Goal: Transaction & Acquisition: Purchase product/service

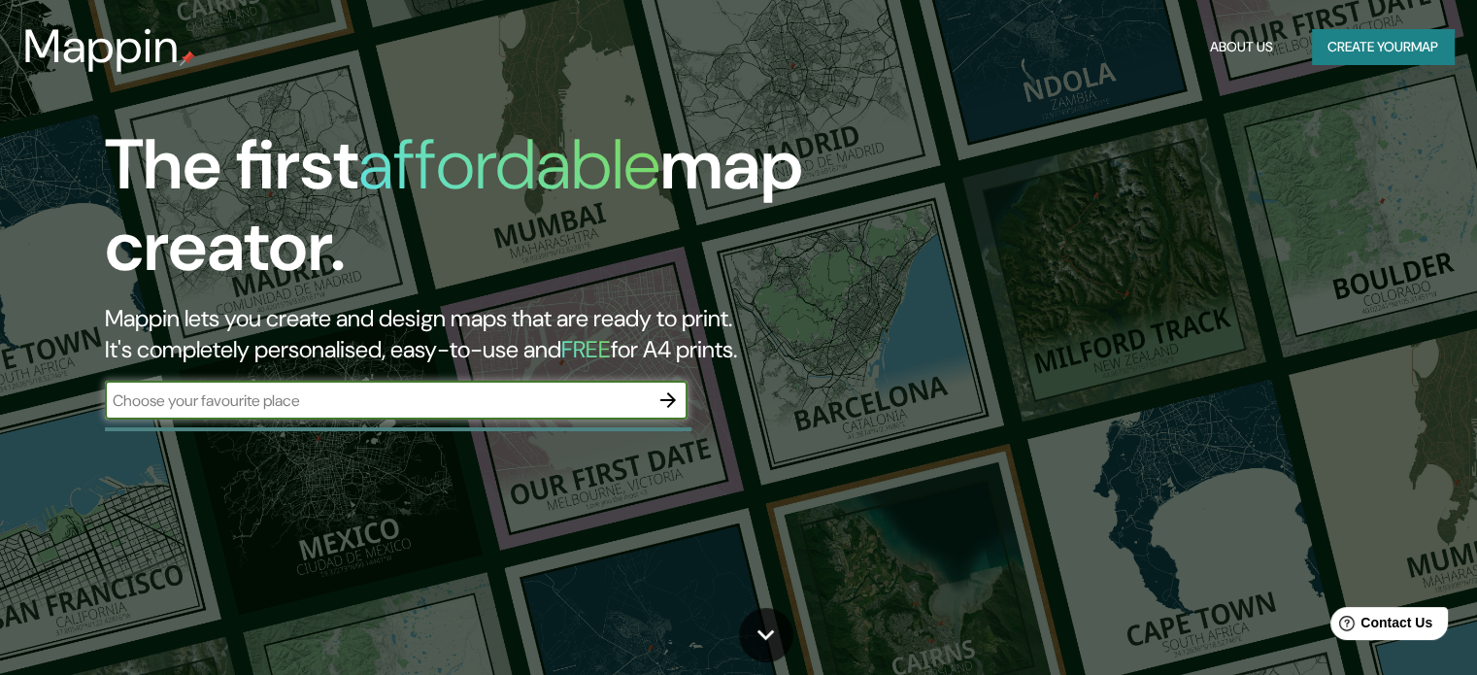
click at [202, 400] on input "text" at bounding box center [377, 400] width 544 height 22
type input "l"
type input "URIBIA"
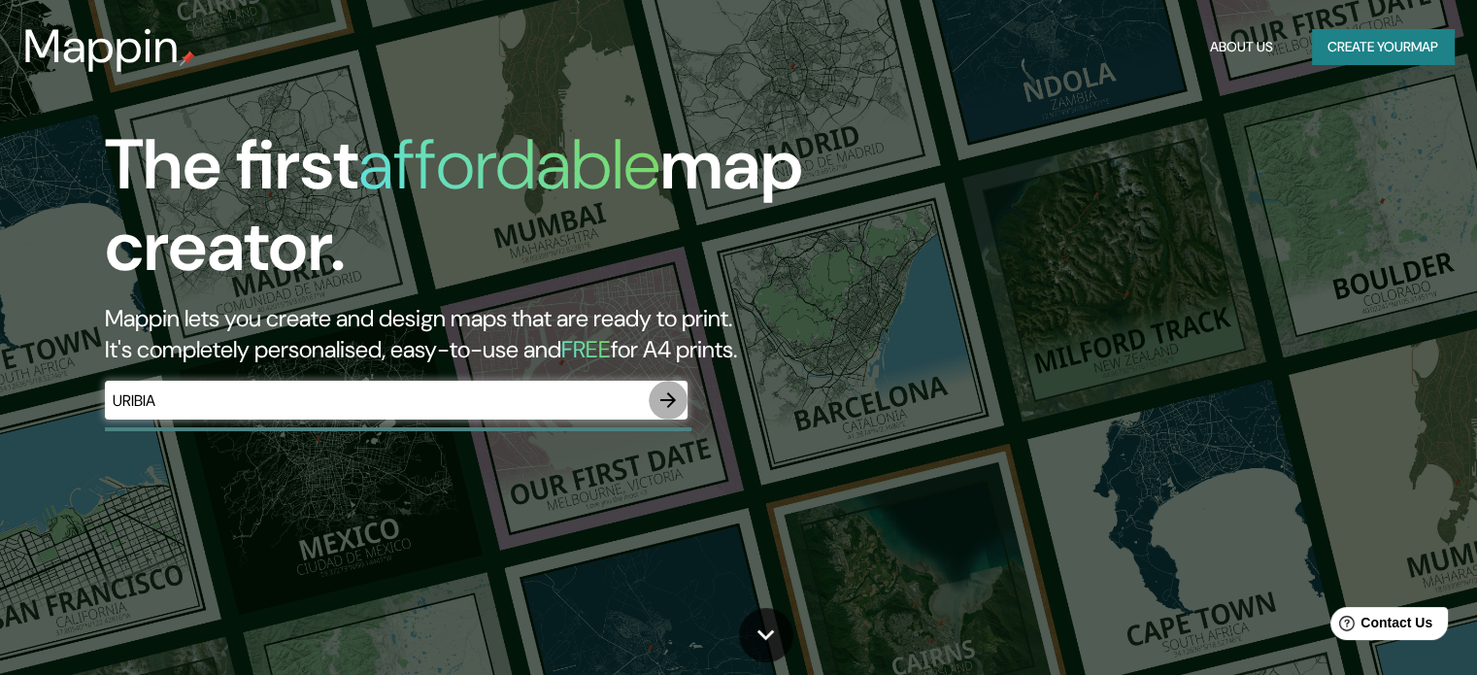
click at [678, 392] on button "button" at bounding box center [668, 400] width 39 height 39
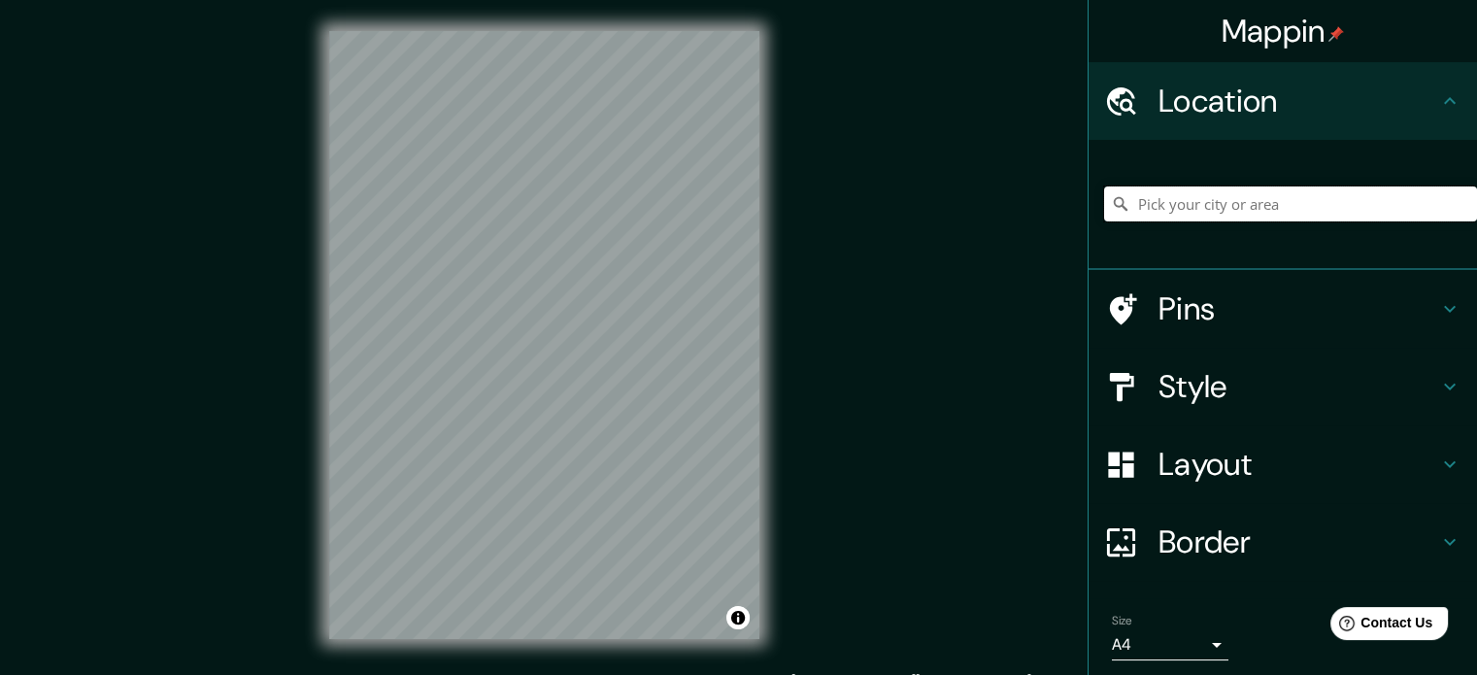
click at [1158, 207] on input "Pick your city or area" at bounding box center [1290, 203] width 373 height 35
click at [1191, 314] on h4 "Pins" at bounding box center [1299, 308] width 280 height 39
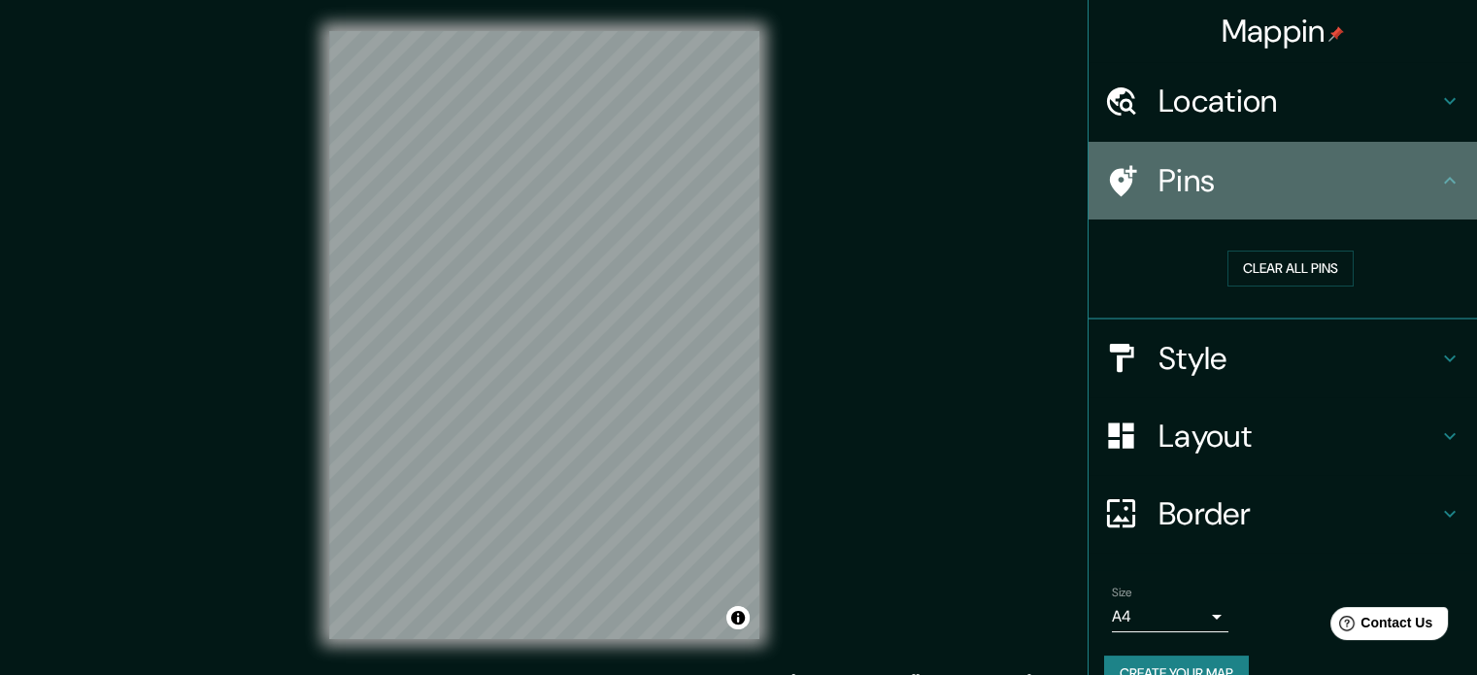
click at [1349, 188] on h4 "Pins" at bounding box center [1299, 180] width 280 height 39
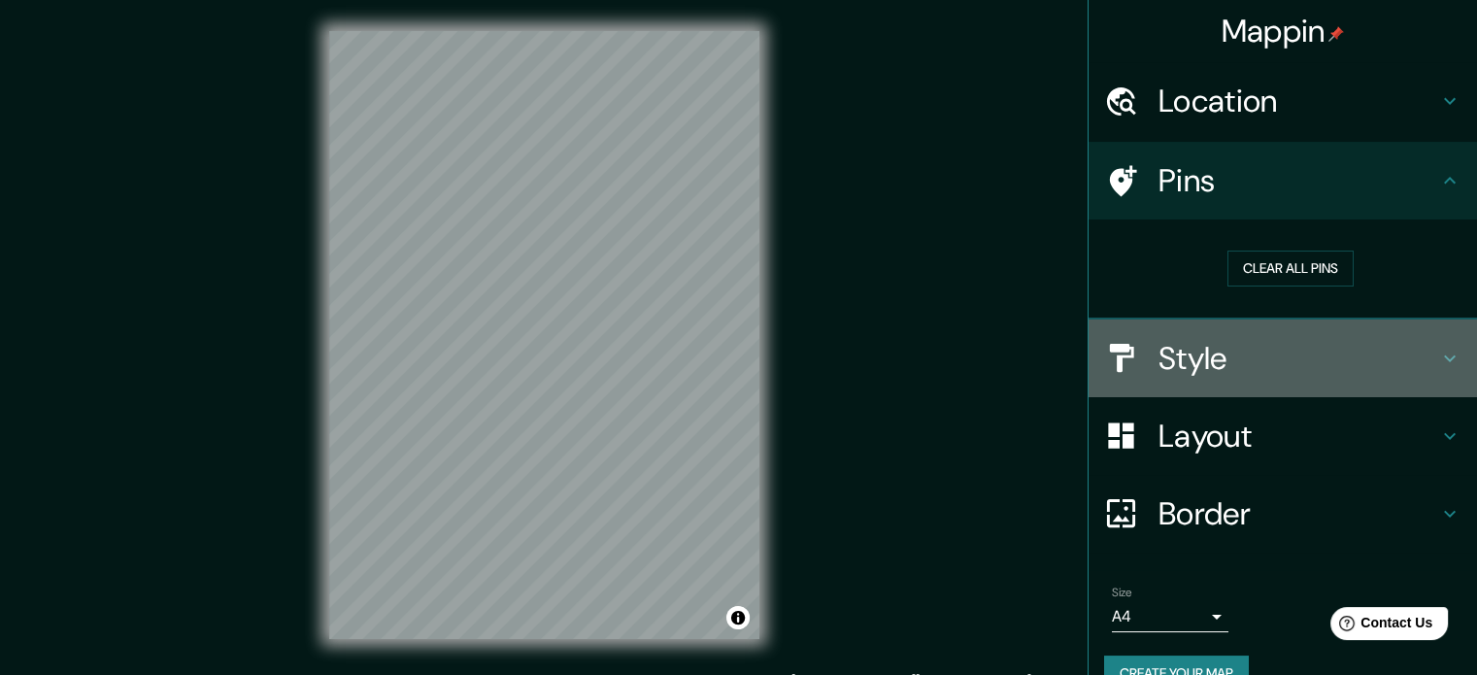
click at [1212, 347] on h4 "Style" at bounding box center [1299, 358] width 280 height 39
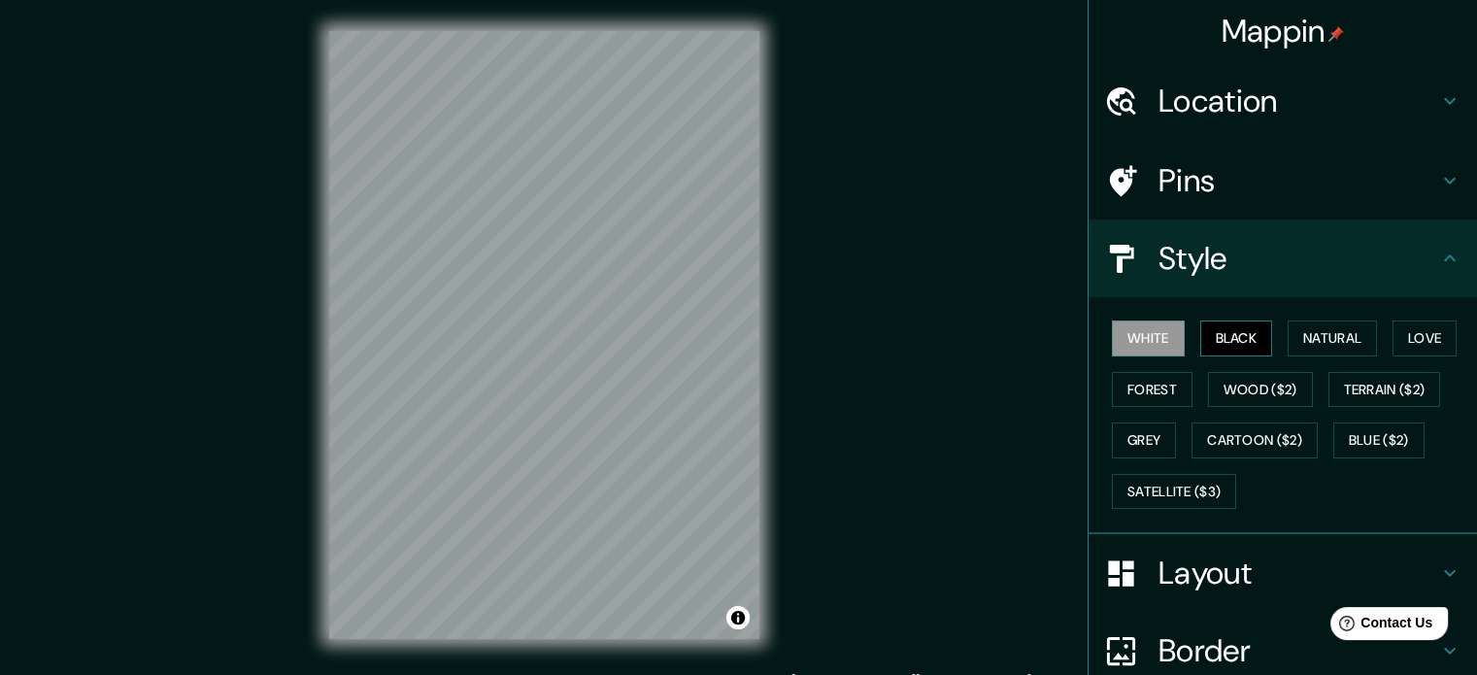
click at [1213, 329] on button "Black" at bounding box center [1236, 339] width 73 height 36
click at [1147, 372] on button "Forest" at bounding box center [1152, 390] width 81 height 36
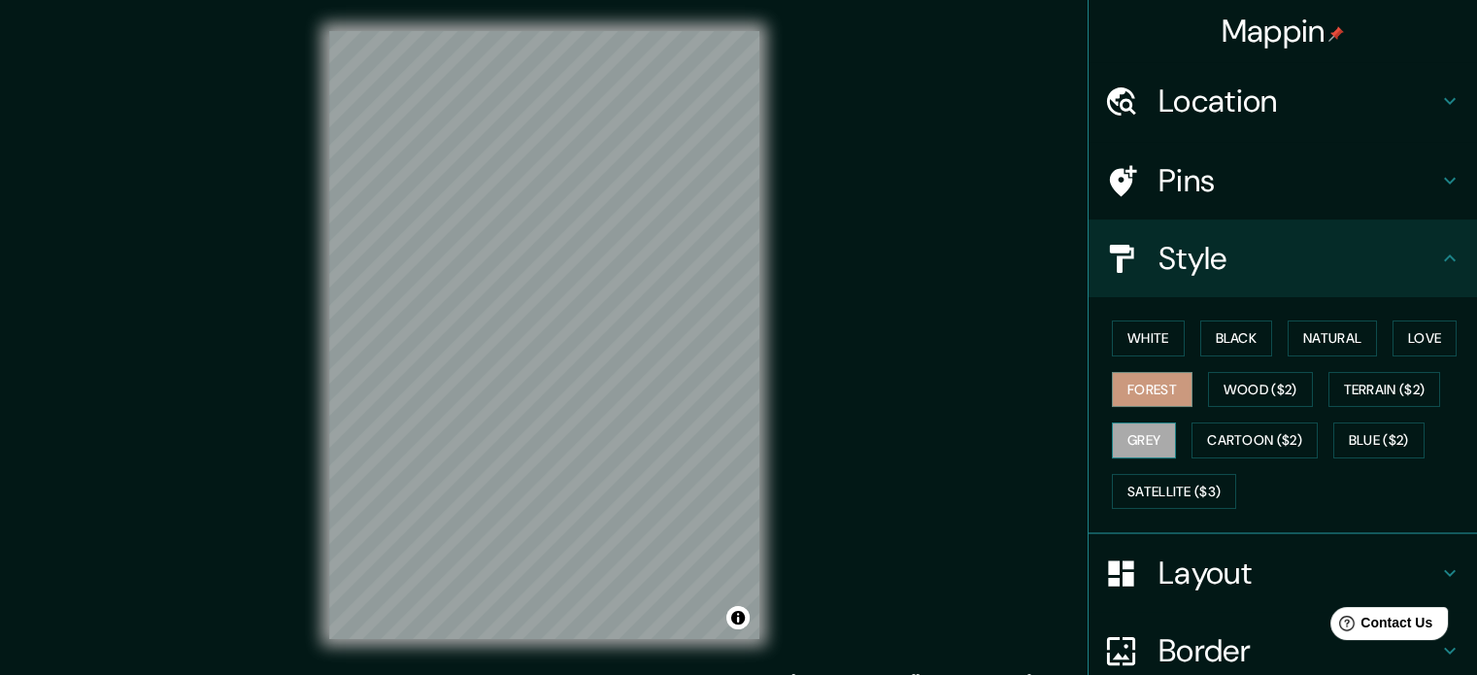
click at [1123, 454] on button "Grey" at bounding box center [1144, 440] width 64 height 36
click at [1127, 485] on button "Satellite ($3)" at bounding box center [1174, 492] width 124 height 36
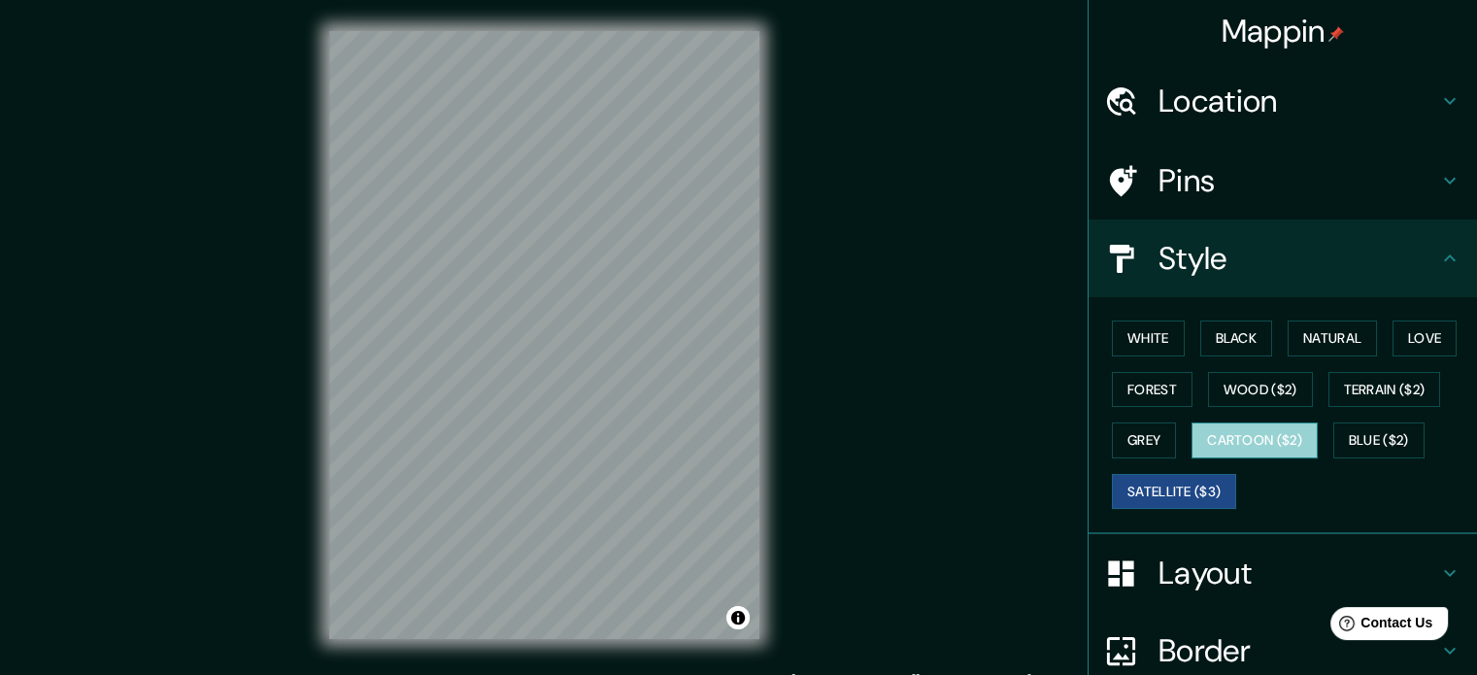
click at [1204, 428] on button "Cartoon ($2)" at bounding box center [1255, 440] width 126 height 36
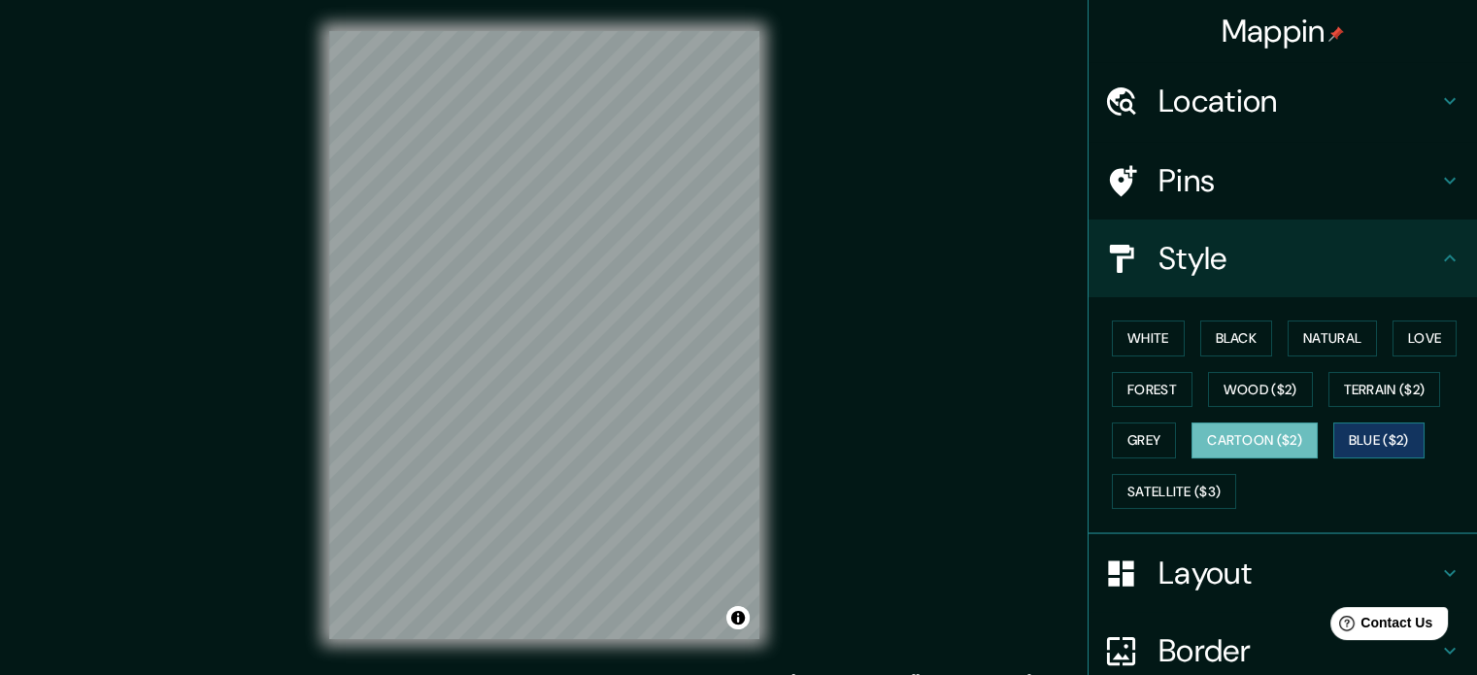
click at [1337, 435] on button "Blue ($2)" at bounding box center [1378, 440] width 91 height 36
click at [1405, 337] on button "Love" at bounding box center [1425, 339] width 64 height 36
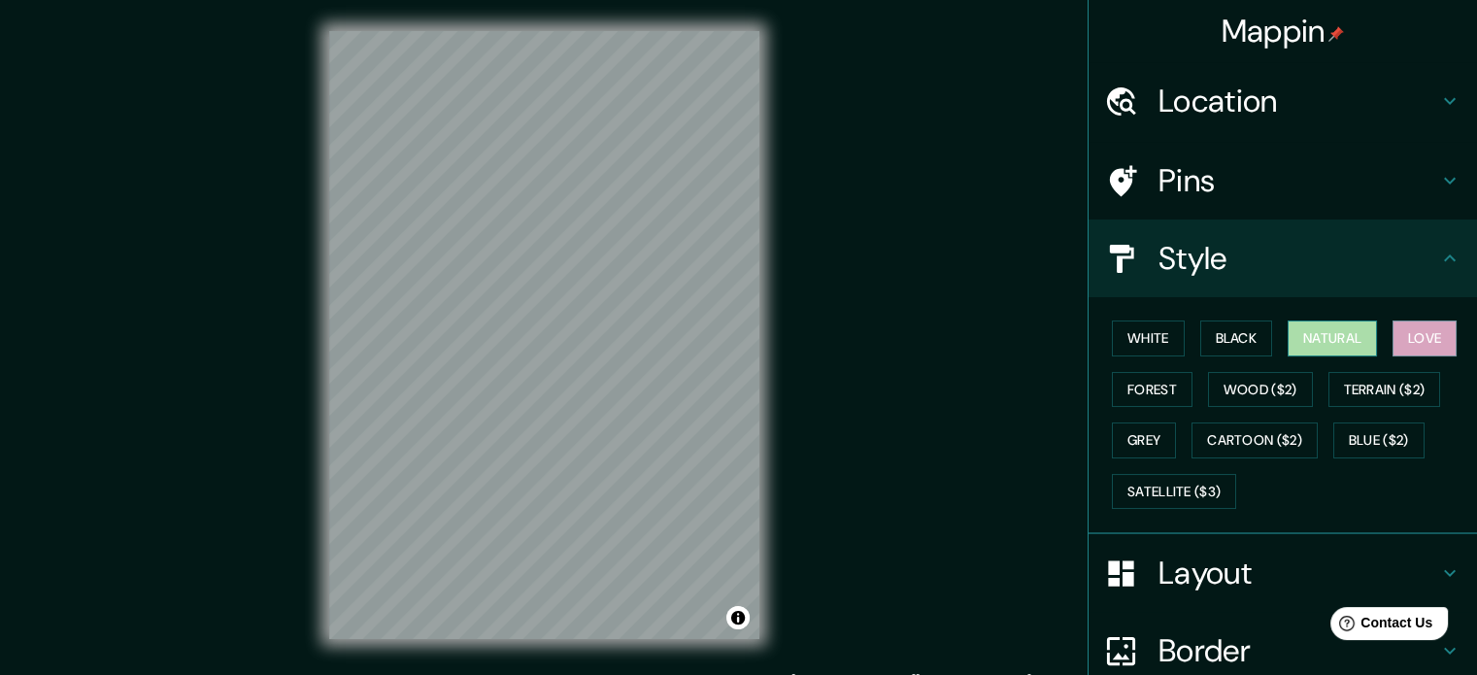
click at [1333, 333] on button "Natural" at bounding box center [1332, 339] width 89 height 36
click at [1226, 332] on button "Black" at bounding box center [1236, 339] width 73 height 36
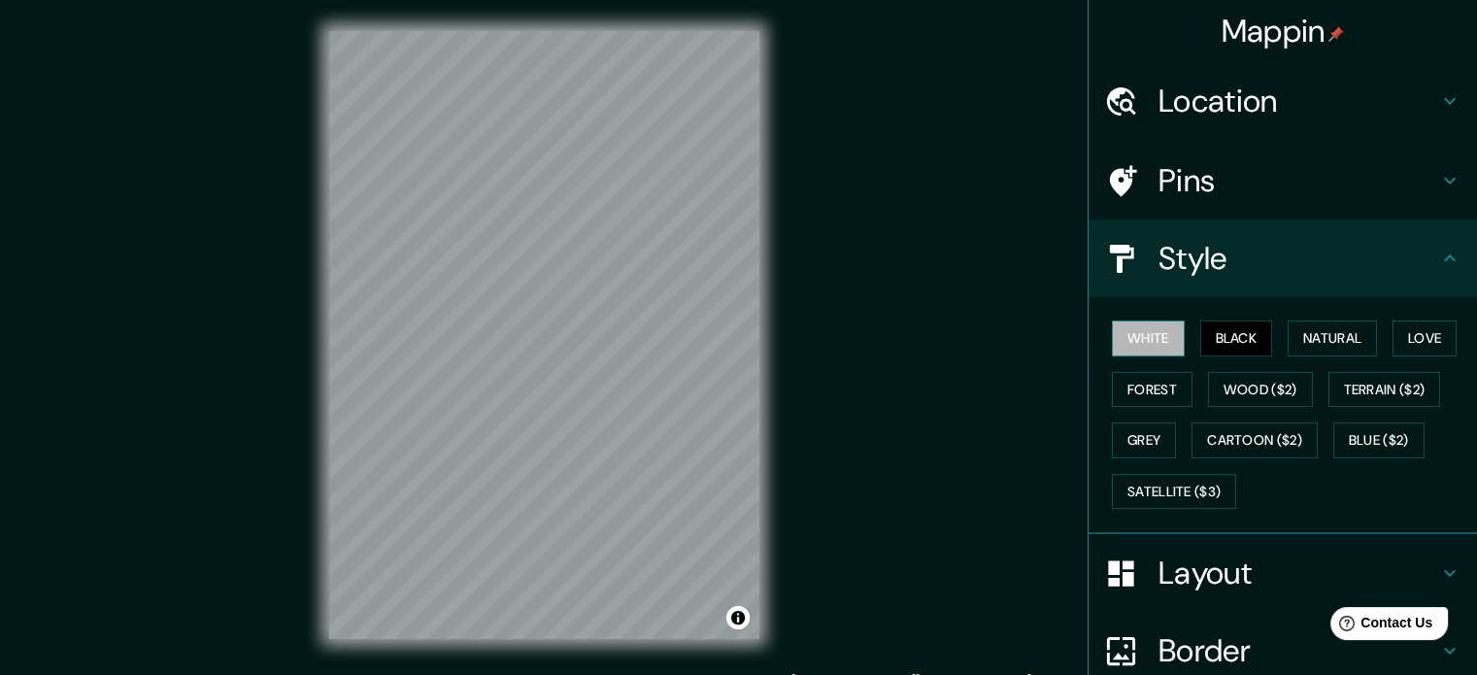
click at [1112, 331] on button "White" at bounding box center [1148, 339] width 73 height 36
click at [1288, 348] on button "Natural" at bounding box center [1332, 339] width 89 height 36
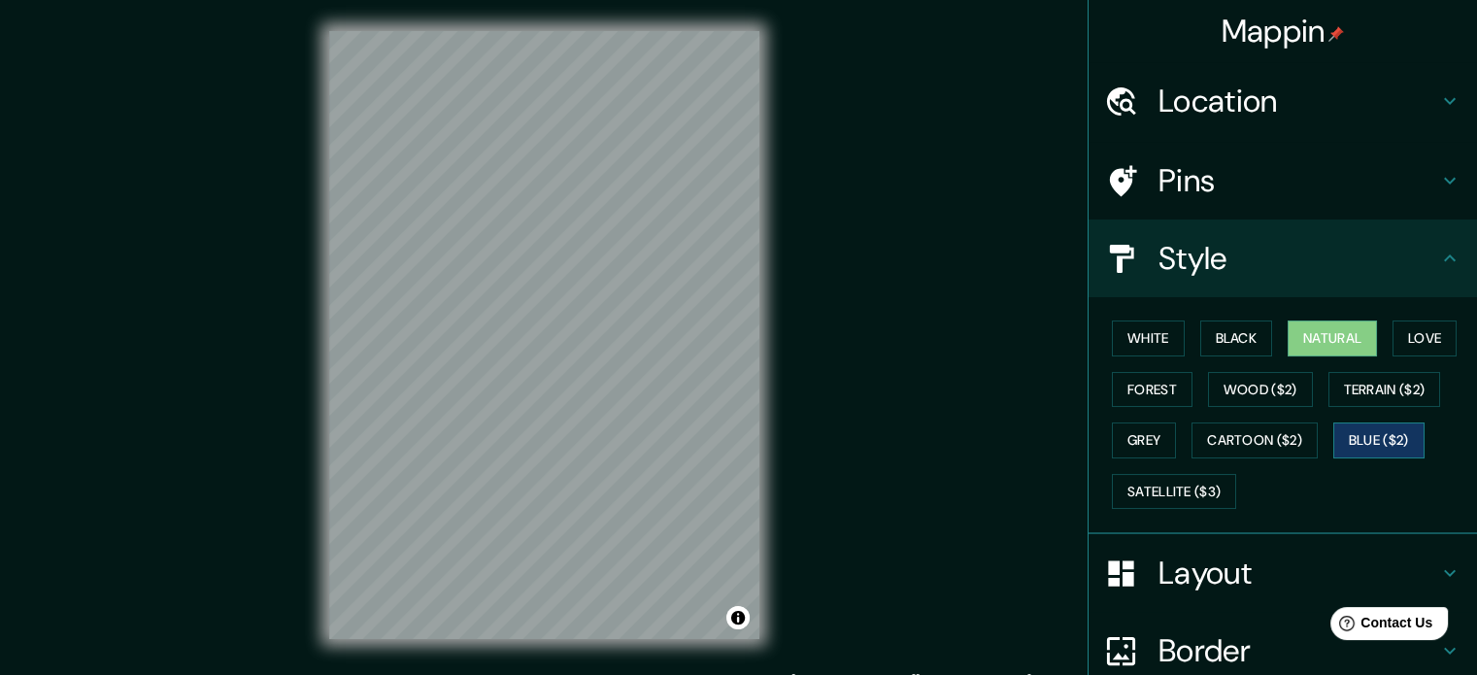
click at [1345, 441] on button "Blue ($2)" at bounding box center [1378, 440] width 91 height 36
click at [1137, 388] on button "Forest" at bounding box center [1152, 390] width 81 height 36
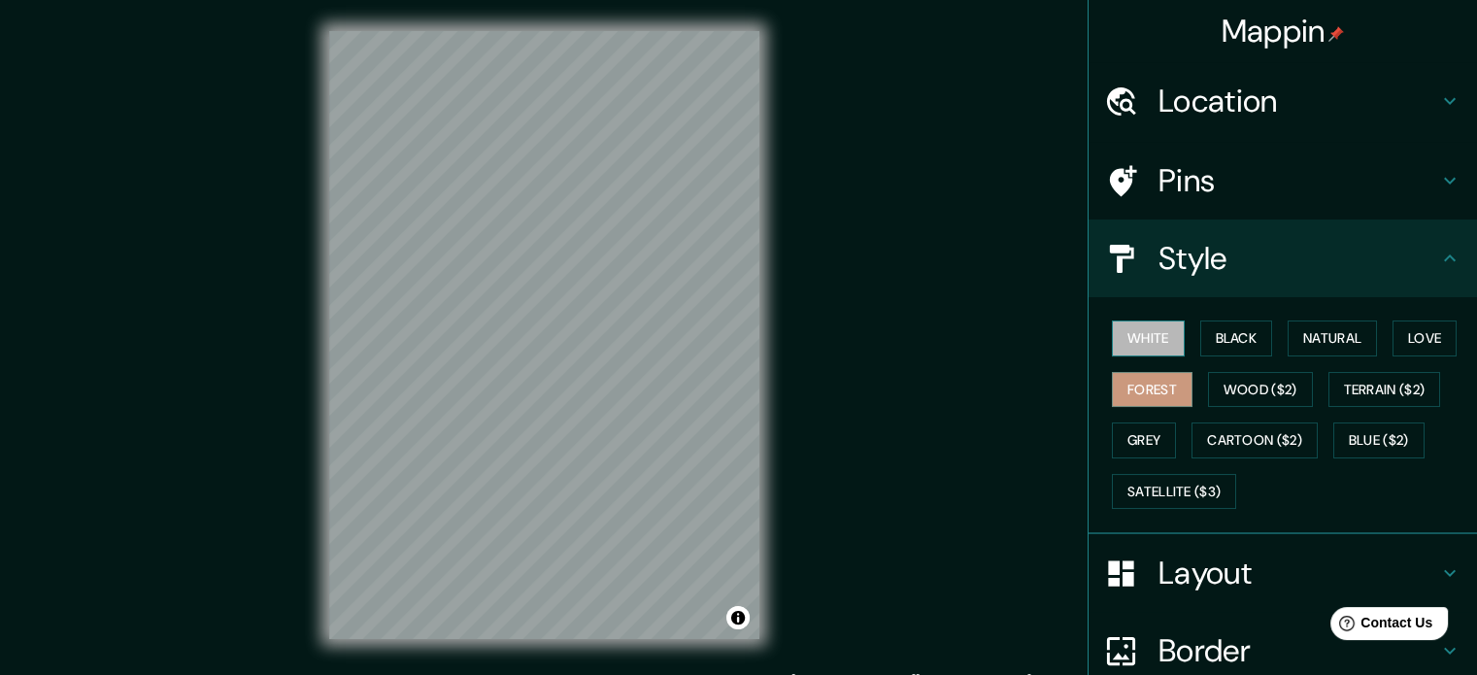
click at [1140, 346] on button "White" at bounding box center [1148, 339] width 73 height 36
click at [1135, 405] on button "Forest" at bounding box center [1152, 390] width 81 height 36
click at [1132, 441] on button "Grey" at bounding box center [1144, 440] width 64 height 36
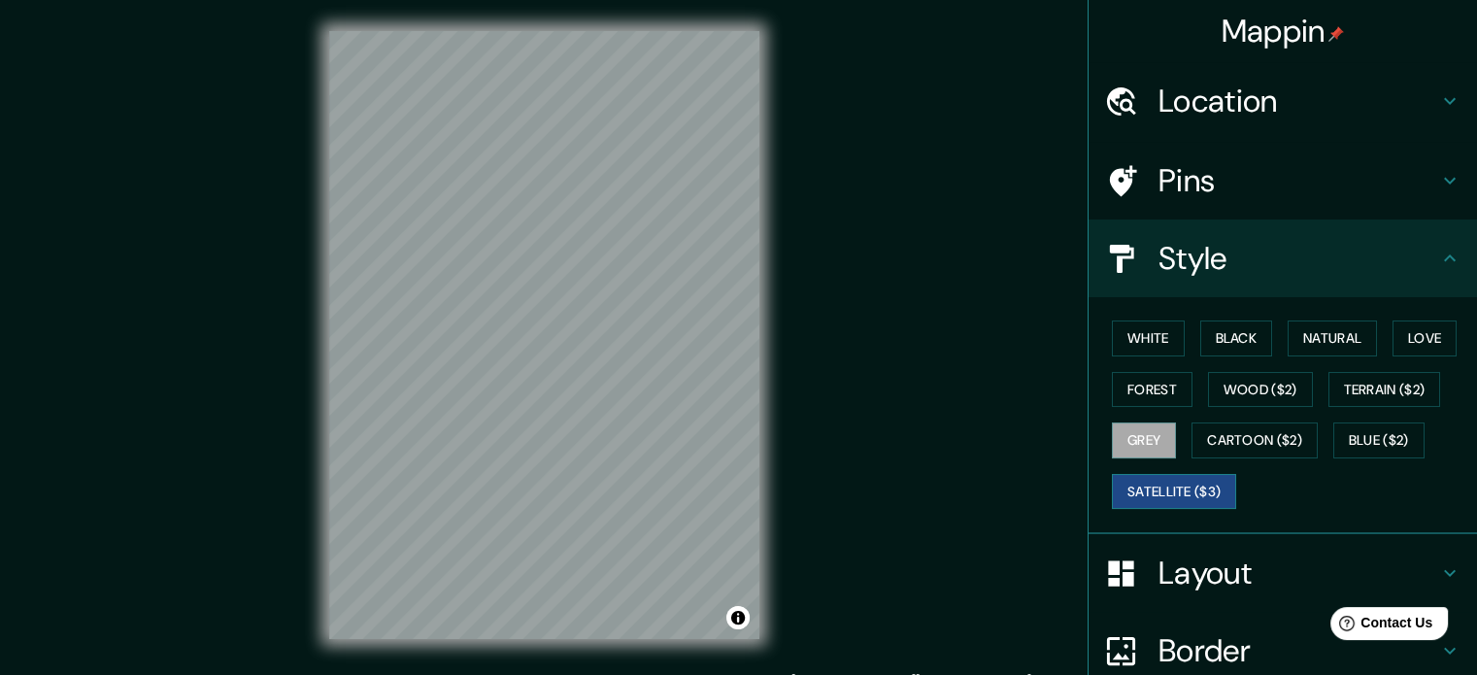
click at [1131, 474] on button "Satellite ($3)" at bounding box center [1174, 492] width 124 height 36
click at [1122, 388] on button "Forest" at bounding box center [1152, 390] width 81 height 36
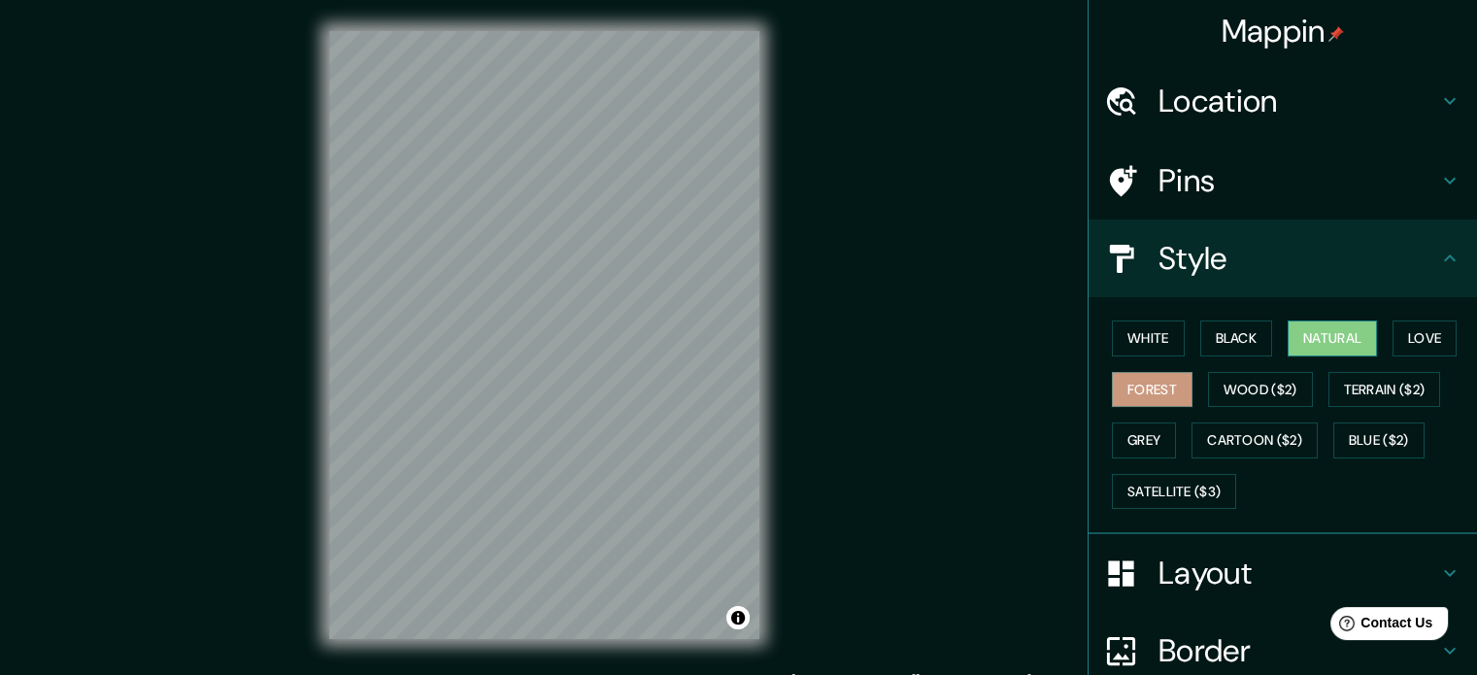
click at [1320, 331] on button "Natural" at bounding box center [1332, 339] width 89 height 36
click at [1246, 343] on button "Black" at bounding box center [1236, 339] width 73 height 36
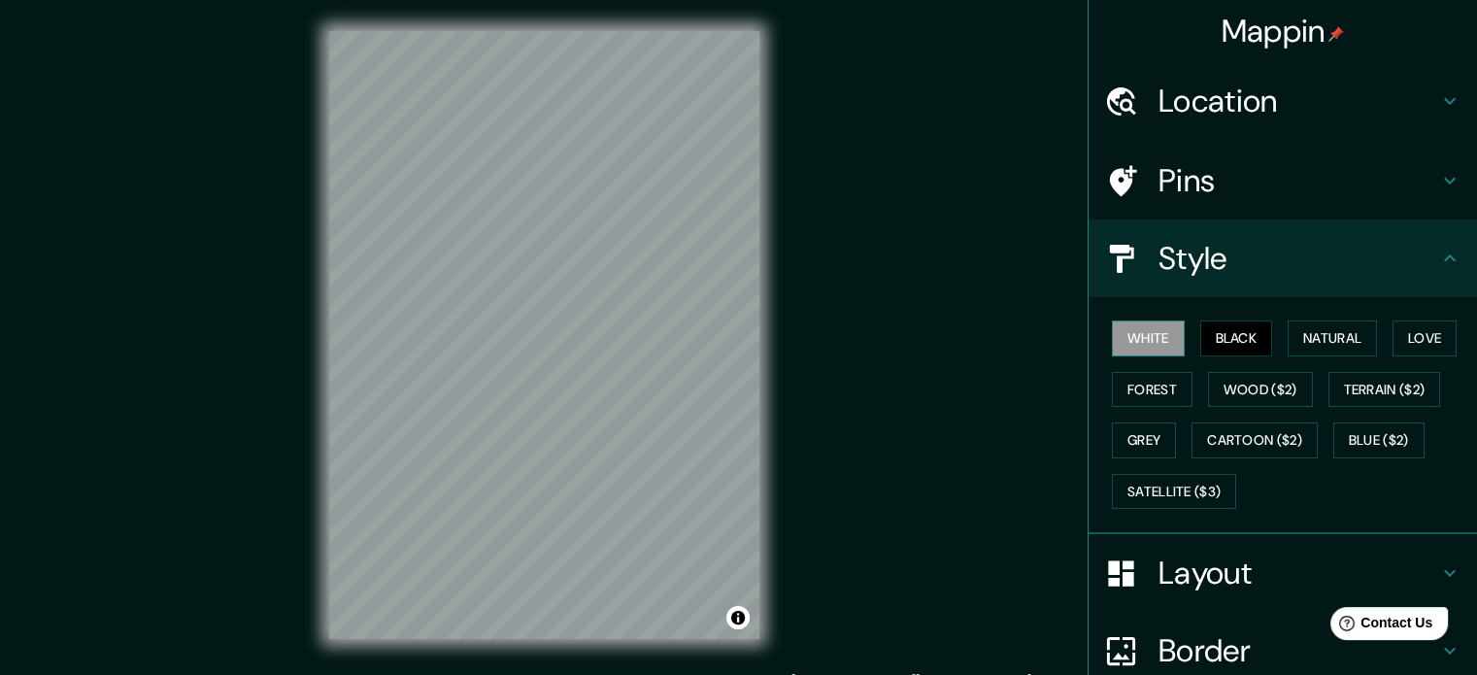
click at [1130, 344] on button "White" at bounding box center [1148, 339] width 73 height 36
click at [1393, 331] on button "Love" at bounding box center [1425, 339] width 64 height 36
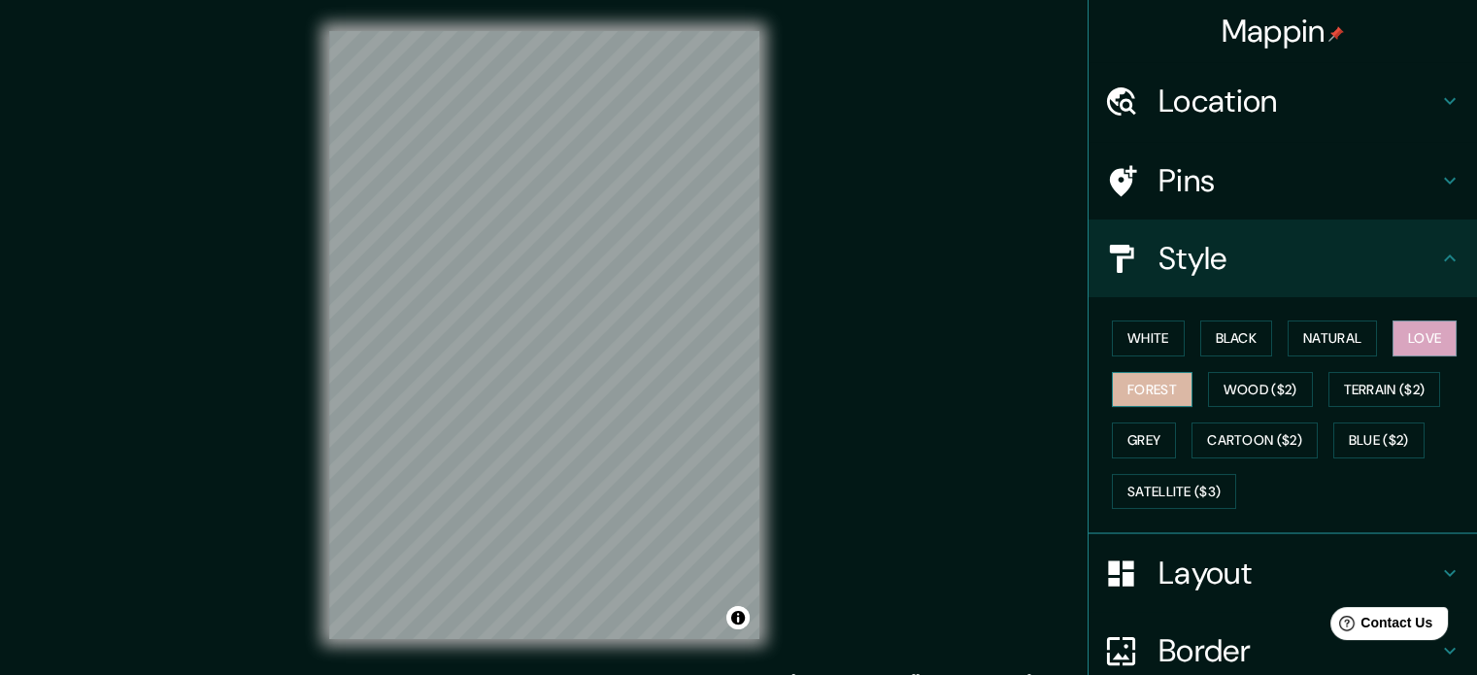
click at [1117, 393] on button "Forest" at bounding box center [1152, 390] width 81 height 36
click at [1352, 431] on button "Blue ($2)" at bounding box center [1378, 440] width 91 height 36
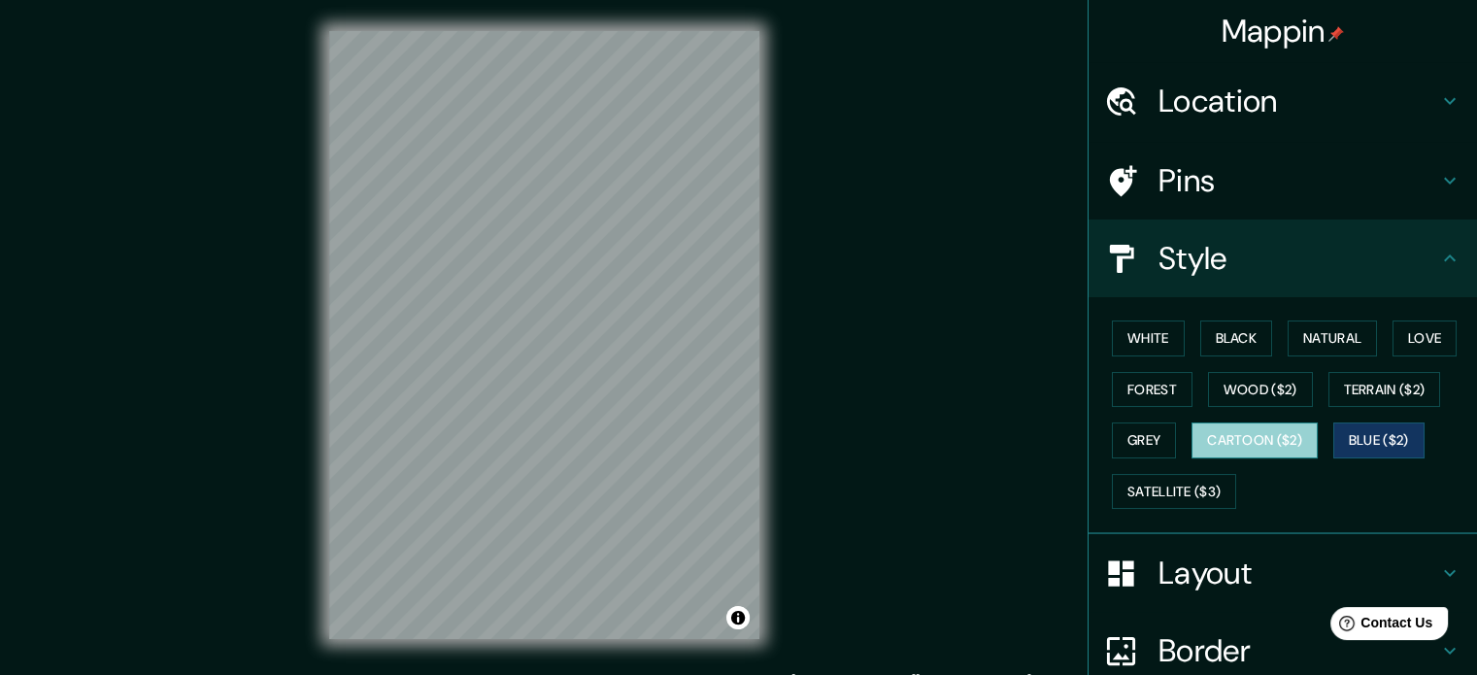
click at [1273, 436] on button "Cartoon ($2)" at bounding box center [1255, 440] width 126 height 36
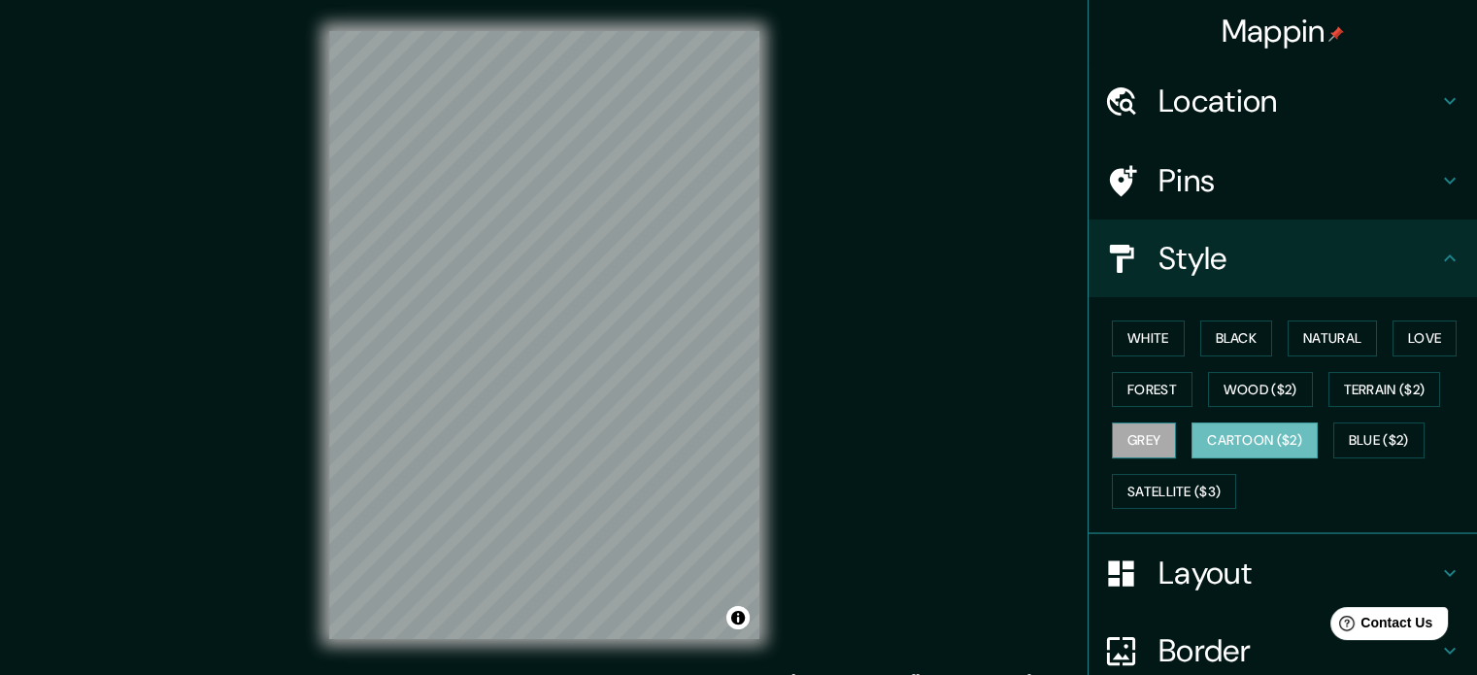
click at [1134, 437] on button "Grey" at bounding box center [1144, 440] width 64 height 36
click at [1144, 388] on button "Forest" at bounding box center [1152, 390] width 81 height 36
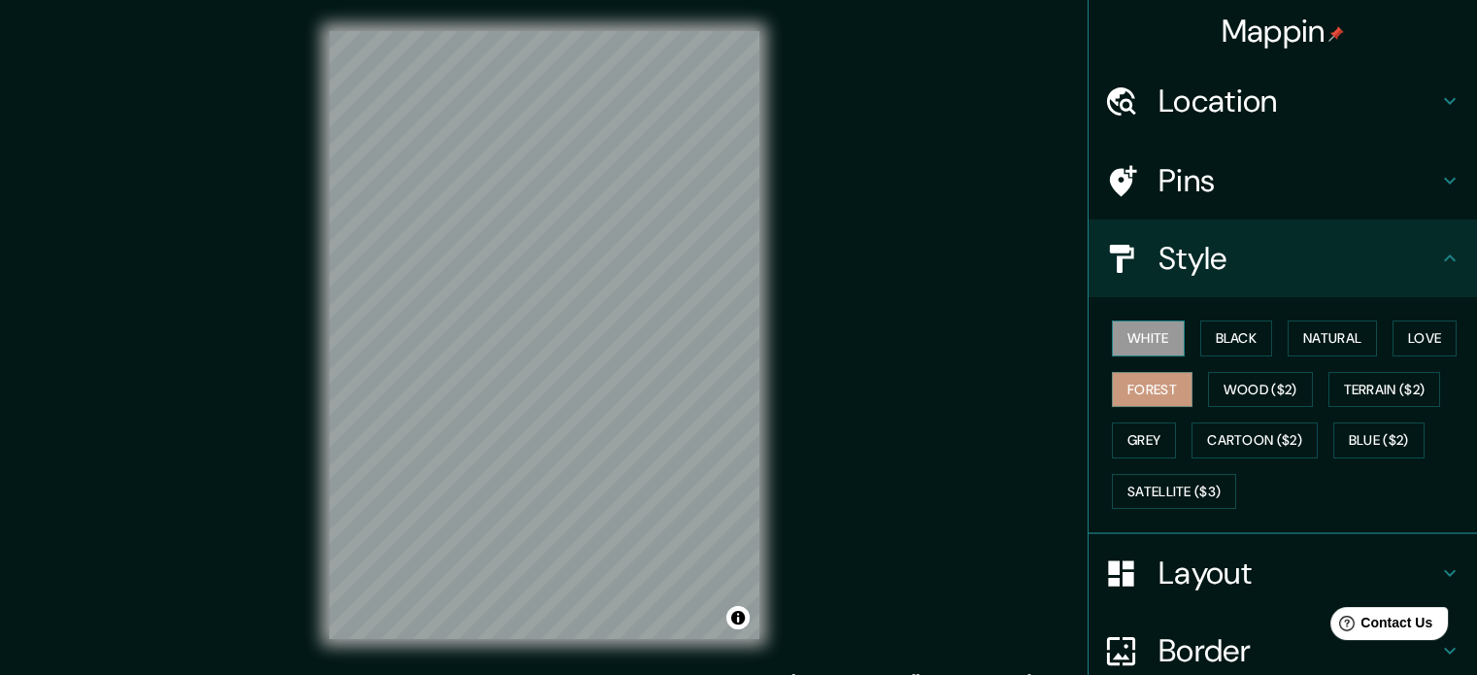
click at [1146, 332] on button "White" at bounding box center [1148, 339] width 73 height 36
click at [1224, 330] on button "Black" at bounding box center [1236, 339] width 73 height 36
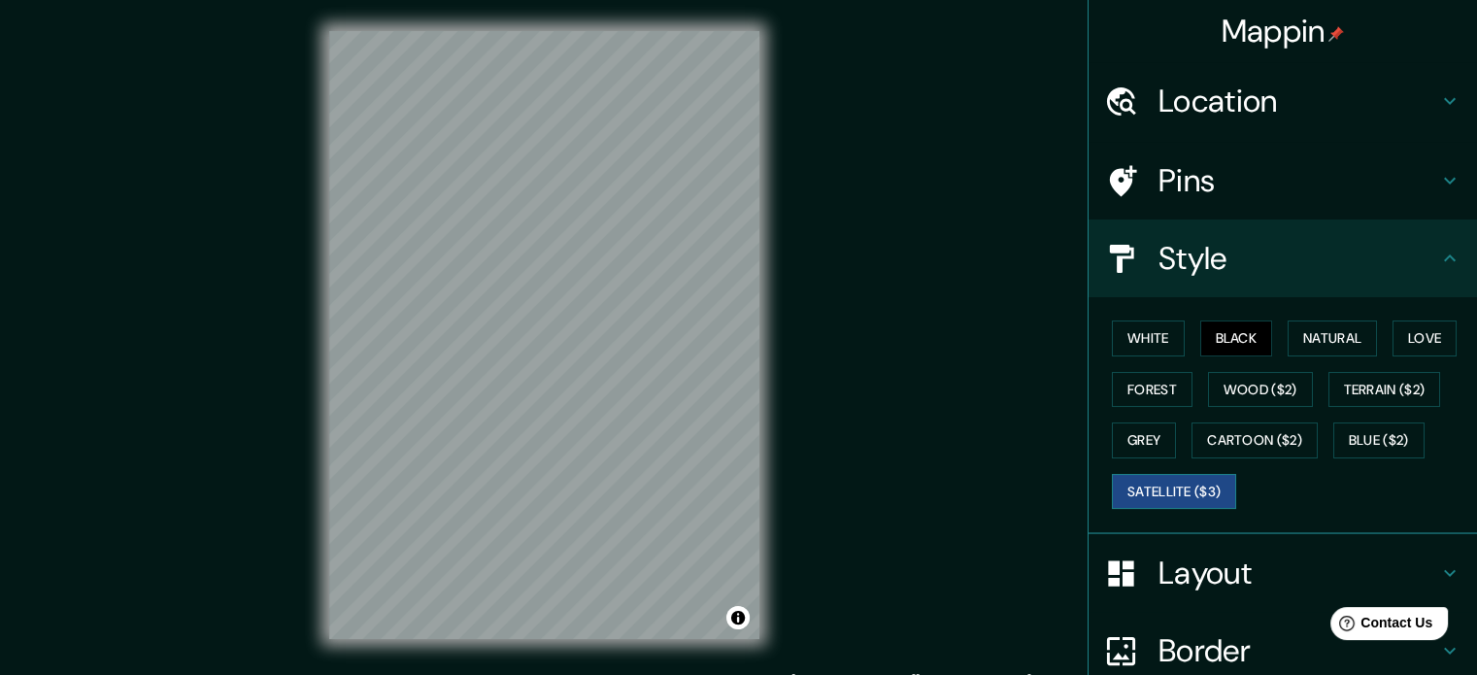
click at [1163, 486] on button "Satellite ($3)" at bounding box center [1174, 492] width 124 height 36
click at [1173, 325] on div "White Black Natural Love Forest Wood ($2) Terrain ($2) Grey Cartoon ($2) Blue (…" at bounding box center [1290, 415] width 373 height 204
click at [1142, 341] on button "White" at bounding box center [1148, 339] width 73 height 36
click at [1200, 333] on button "Black" at bounding box center [1236, 339] width 73 height 36
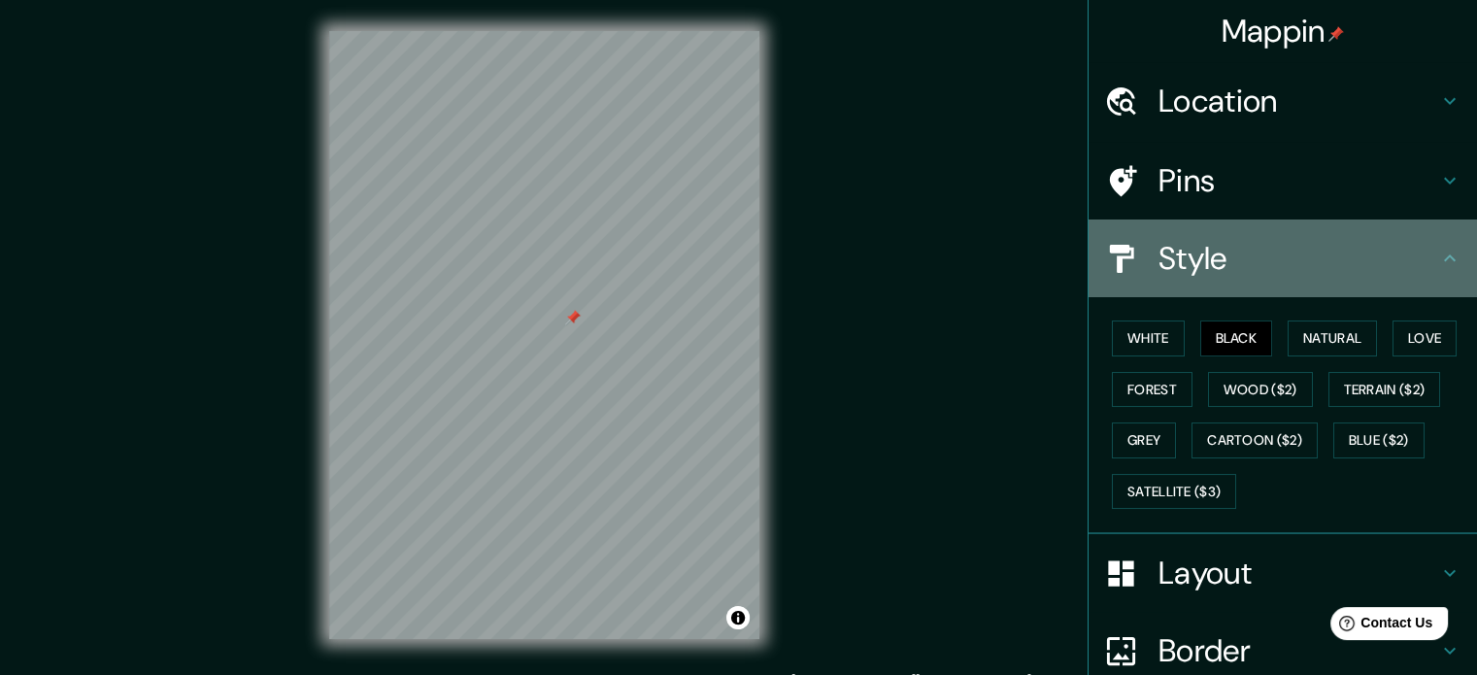
click at [1415, 266] on h4 "Style" at bounding box center [1299, 258] width 280 height 39
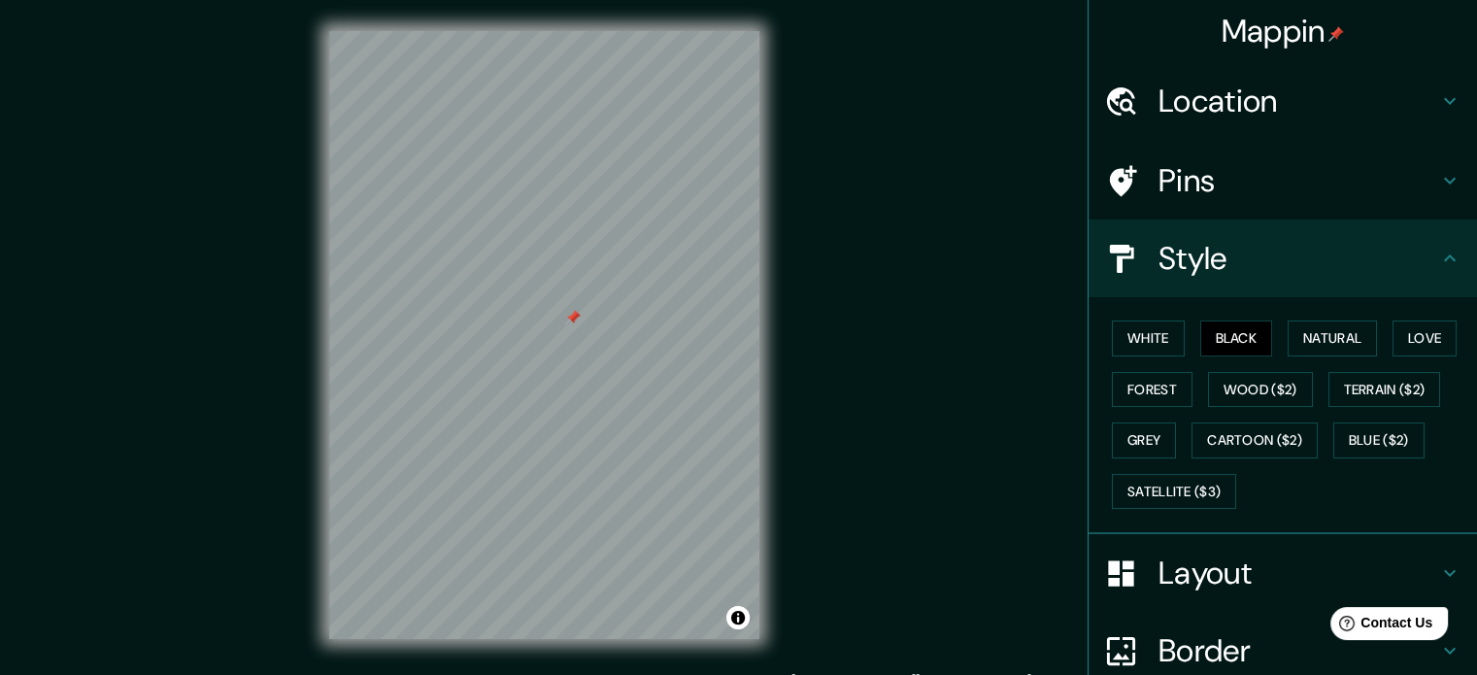
click at [1444, 258] on icon at bounding box center [1450, 257] width 12 height 7
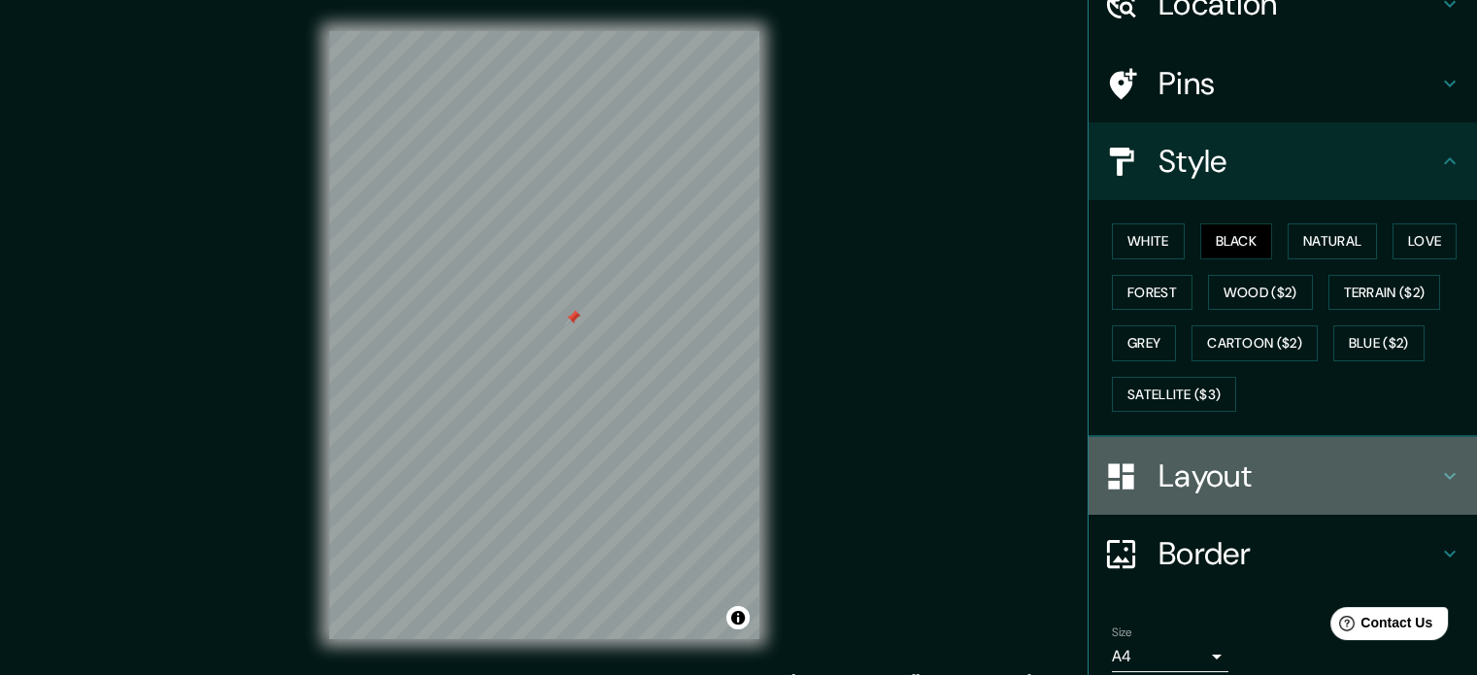
click at [1250, 470] on h4 "Layout" at bounding box center [1299, 475] width 280 height 39
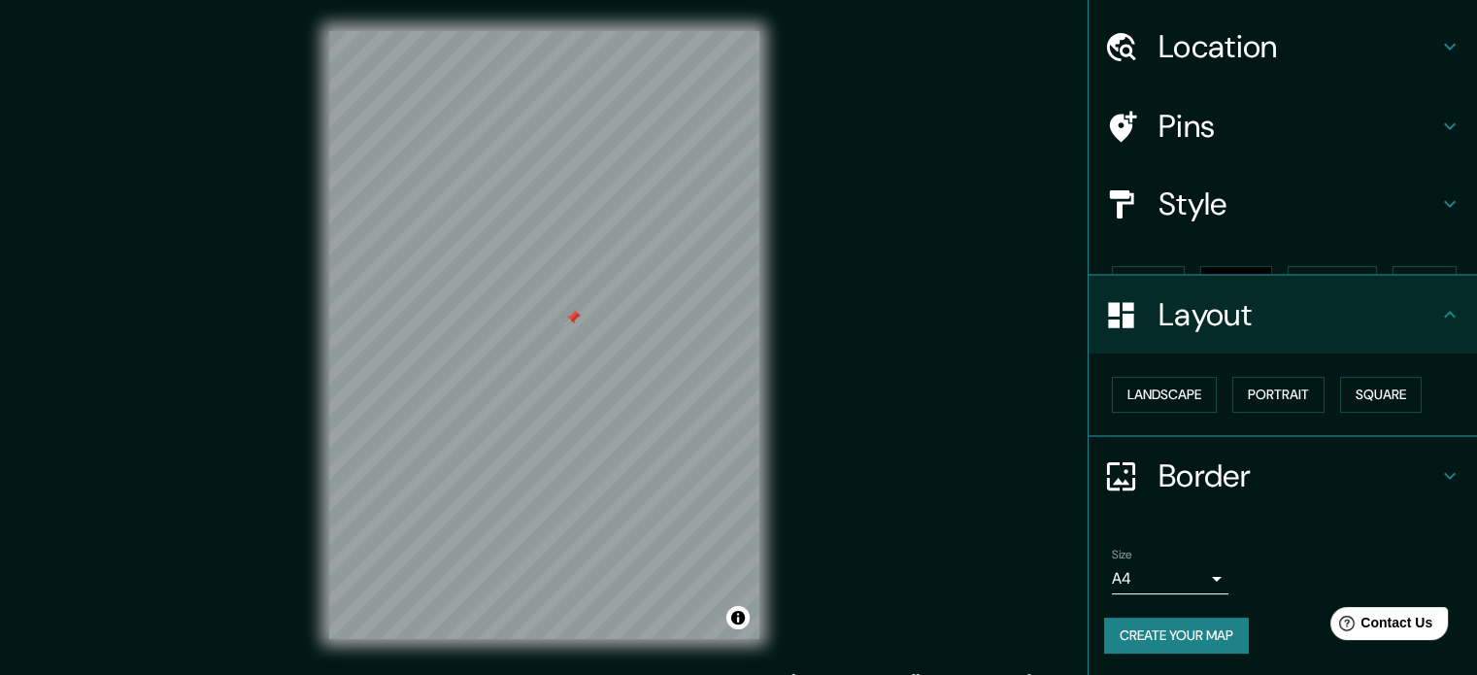
scroll to position [21, 0]
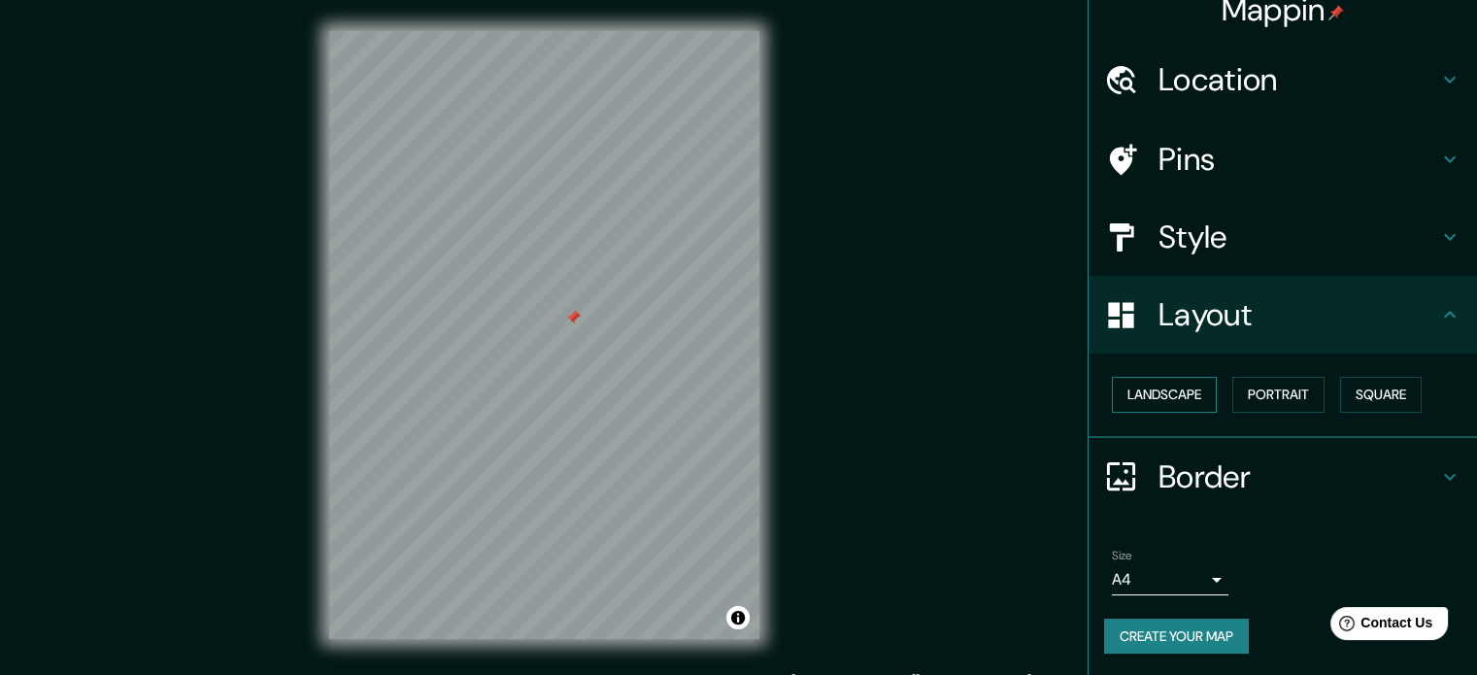
click at [1168, 395] on button "Landscape" at bounding box center [1164, 395] width 105 height 36
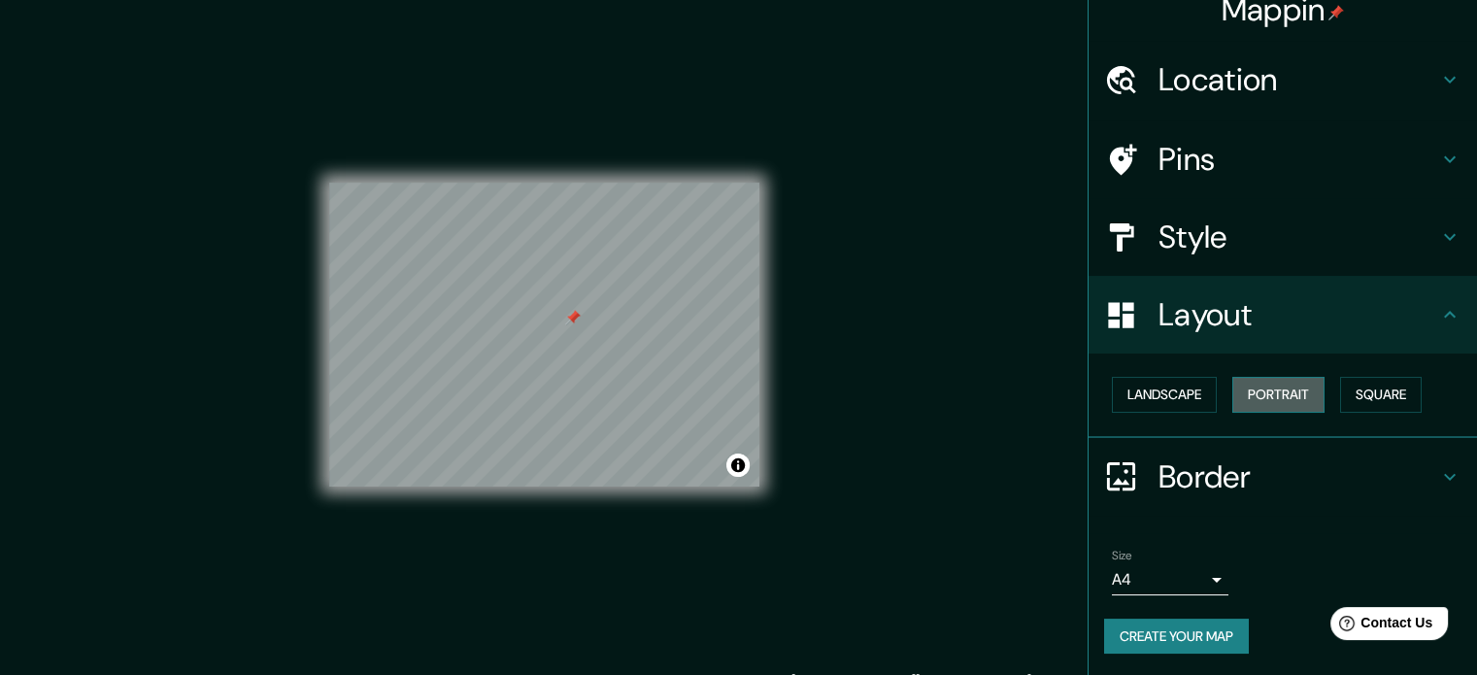
click at [1270, 384] on button "Portrait" at bounding box center [1278, 395] width 92 height 36
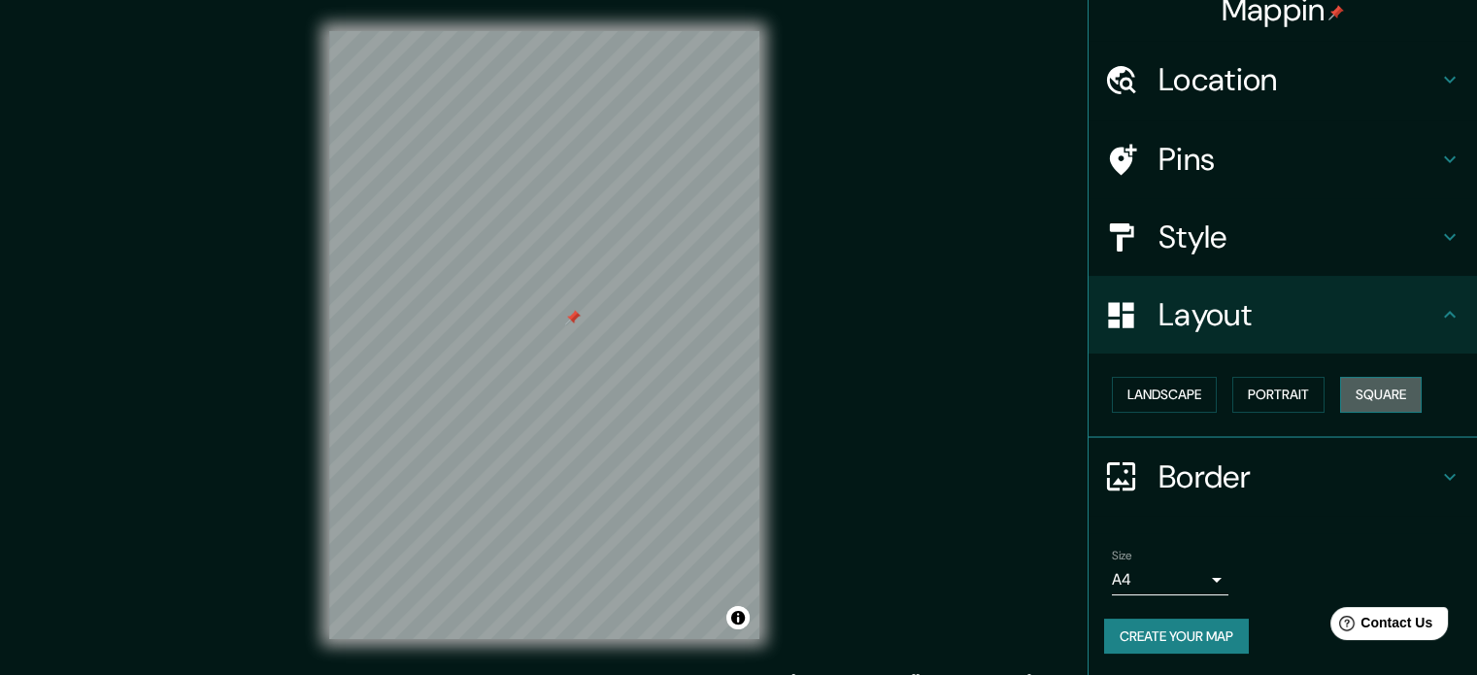
click at [1358, 401] on button "Square" at bounding box center [1381, 395] width 82 height 36
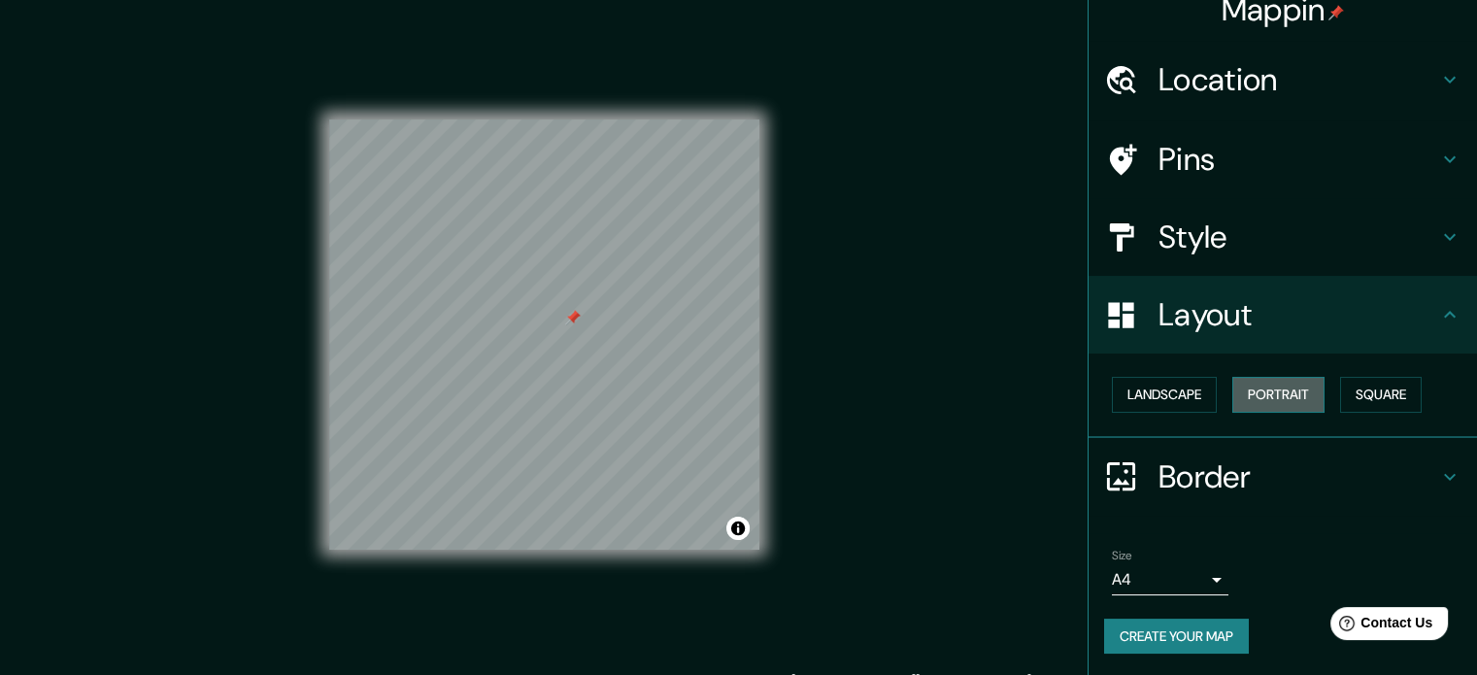
click at [1277, 400] on button "Portrait" at bounding box center [1278, 395] width 92 height 36
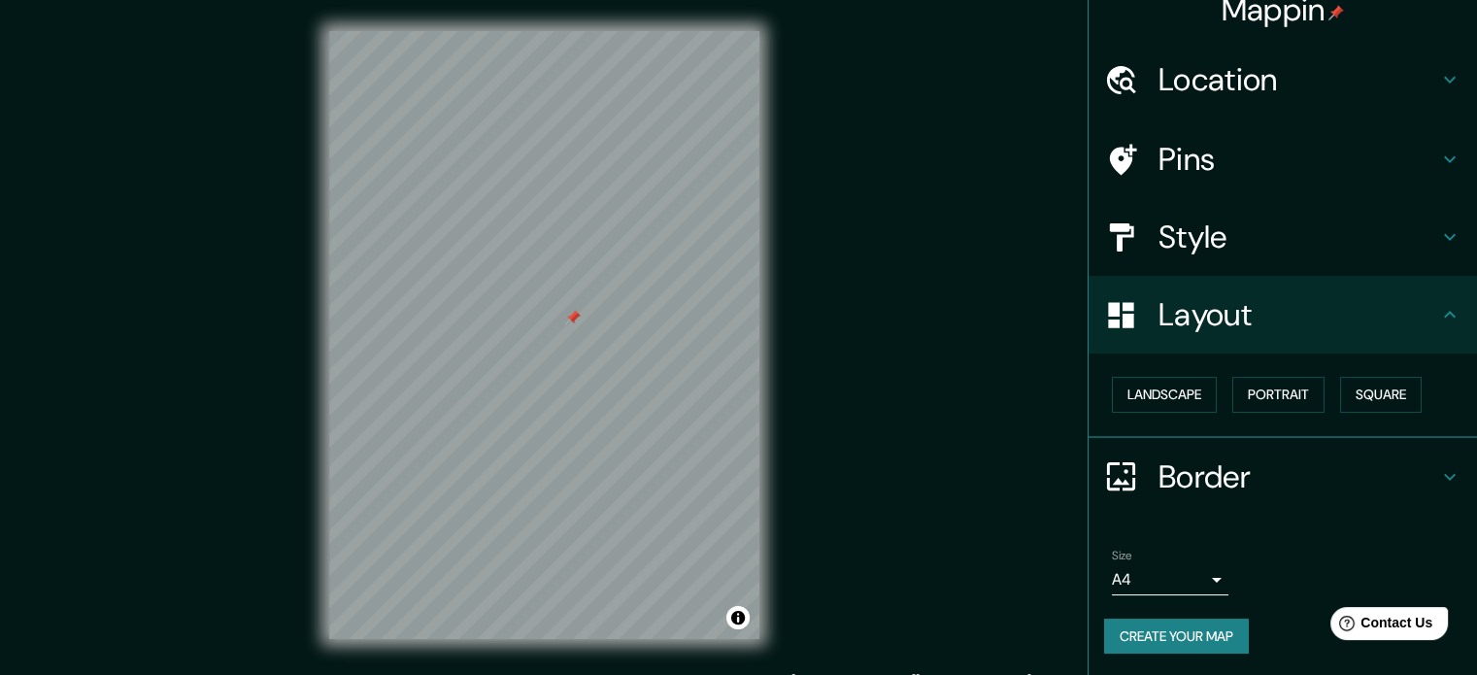
click at [1291, 463] on h4 "Border" at bounding box center [1299, 476] width 280 height 39
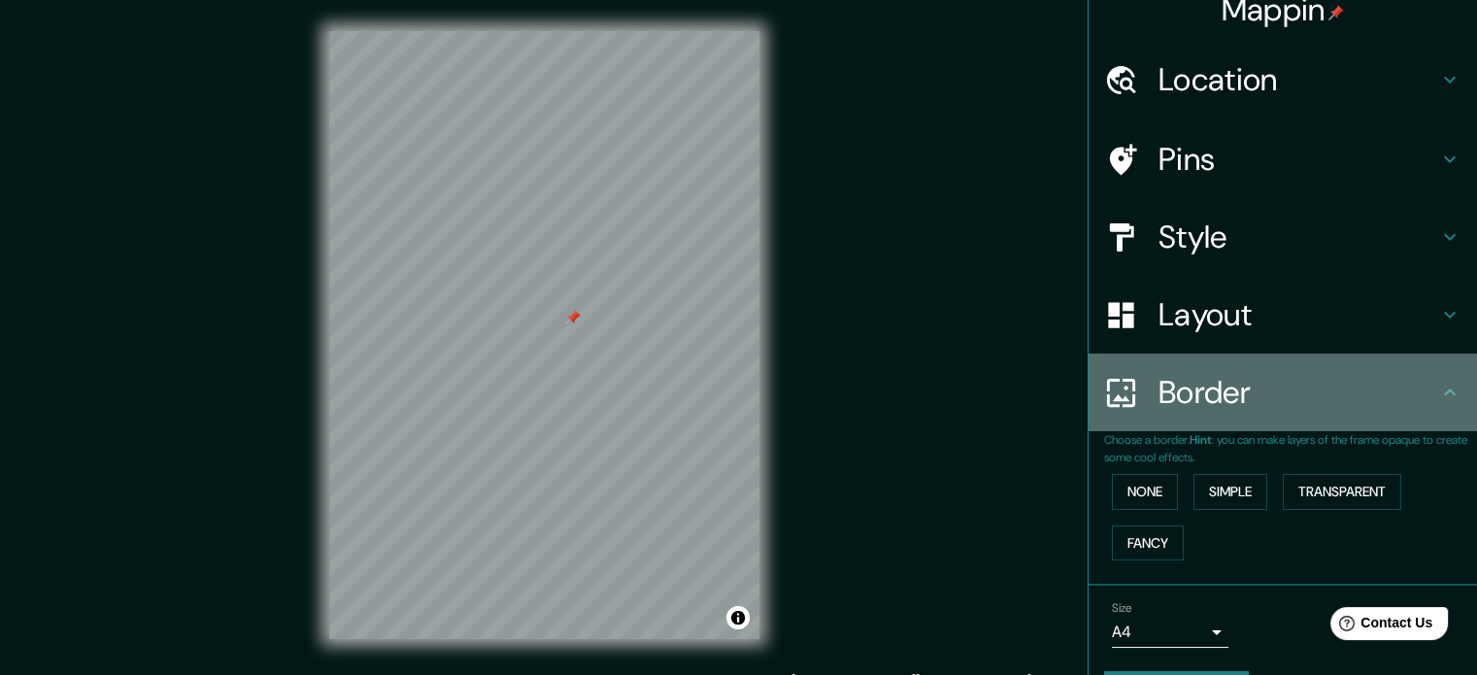
click at [1428, 403] on div "Border" at bounding box center [1283, 393] width 388 height 78
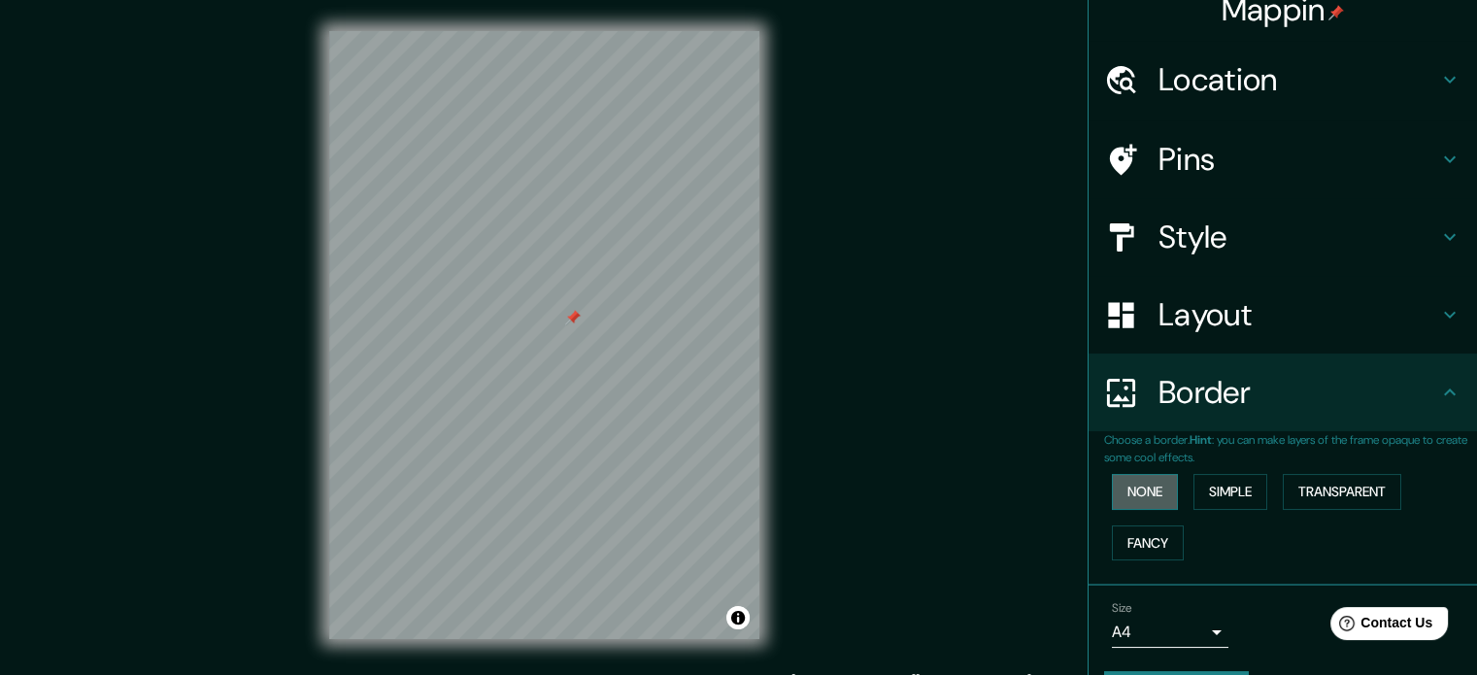
click at [1146, 492] on button "None" at bounding box center [1145, 492] width 66 height 36
click at [1138, 496] on button "None" at bounding box center [1145, 492] width 66 height 36
click at [1222, 486] on button "Simple" at bounding box center [1231, 492] width 74 height 36
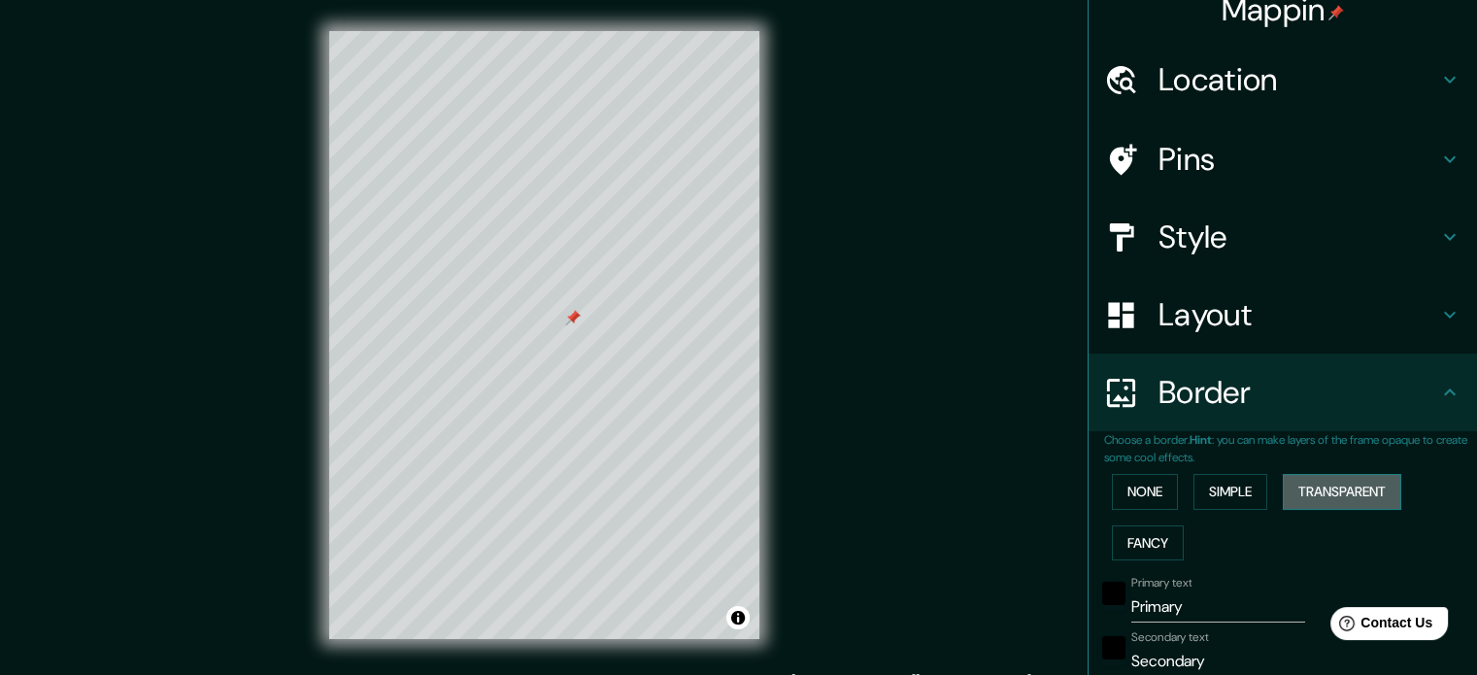
click at [1320, 485] on button "Transparent" at bounding box center [1342, 492] width 118 height 36
click at [1150, 538] on button "Fancy" at bounding box center [1148, 543] width 72 height 36
click at [1130, 474] on button "None" at bounding box center [1145, 492] width 66 height 36
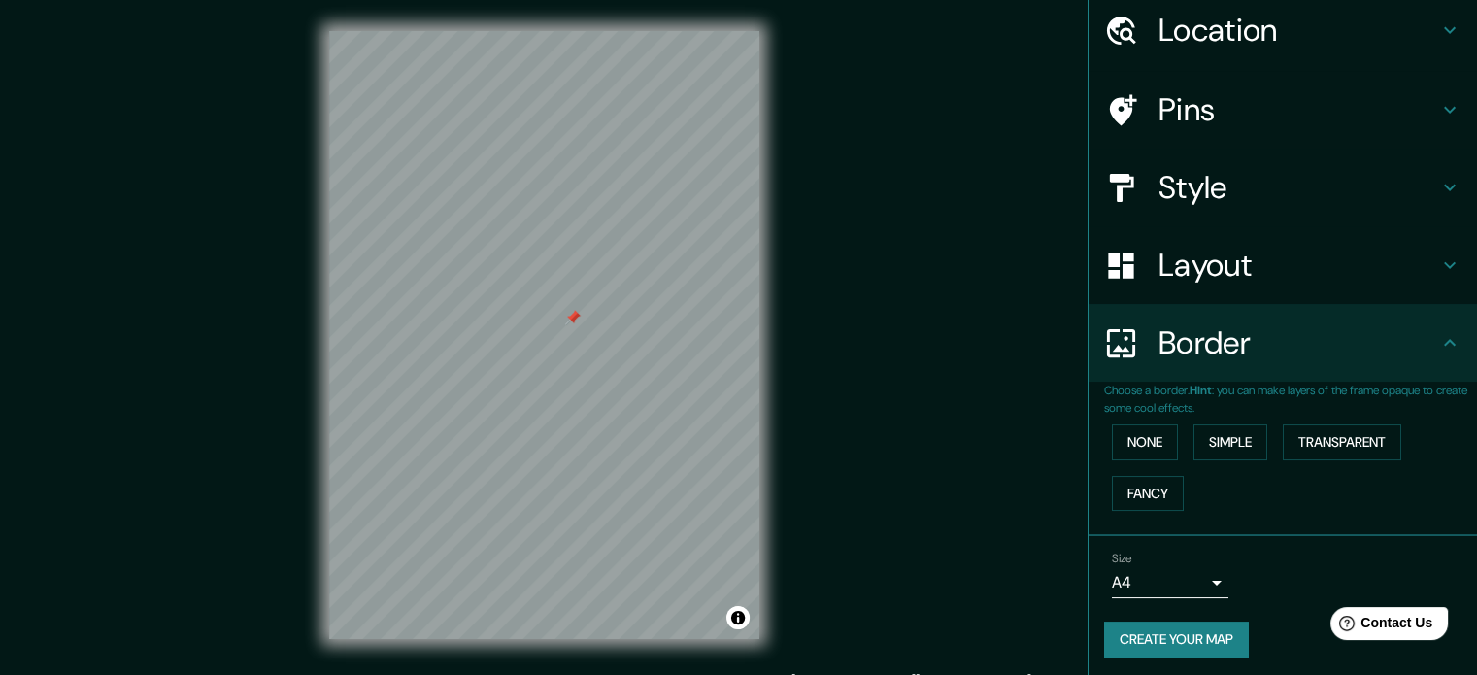
scroll to position [74, 0]
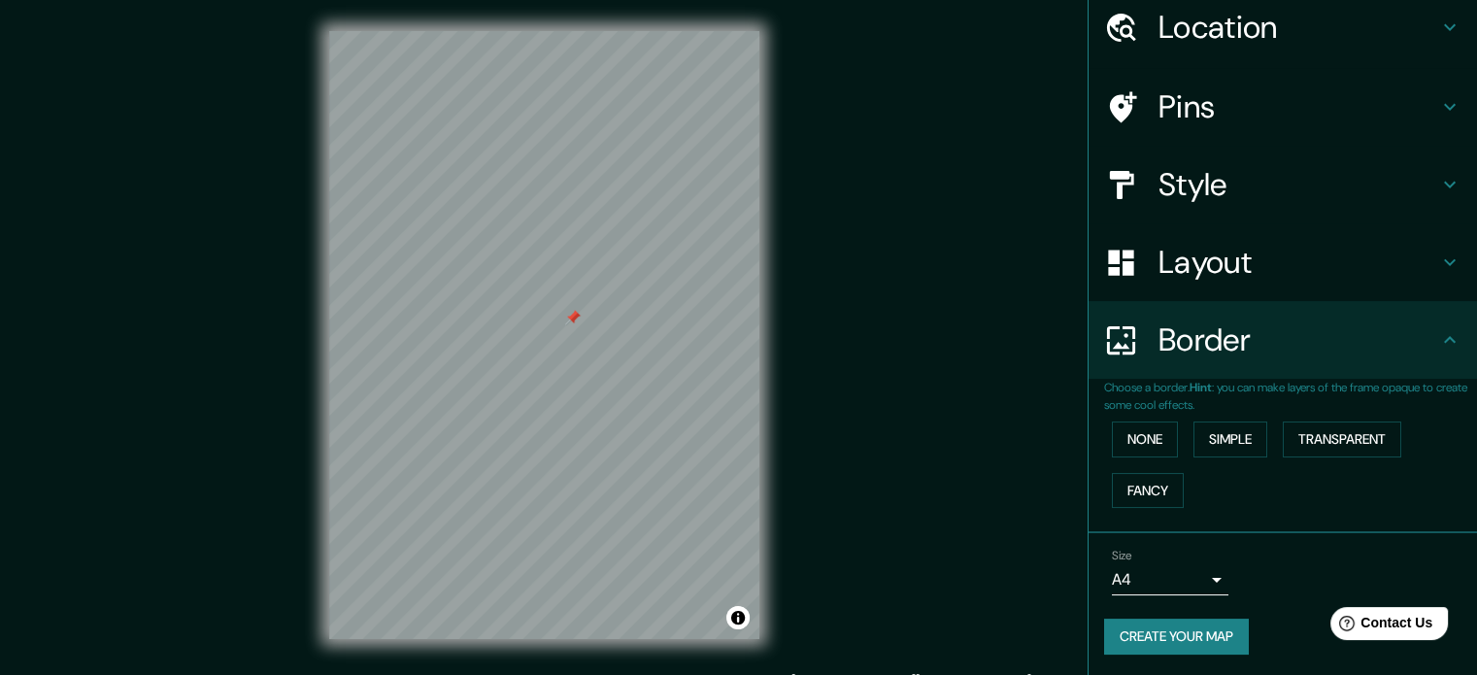
click at [1394, 337] on h4 "Border" at bounding box center [1299, 340] width 280 height 39
click at [1438, 331] on icon at bounding box center [1449, 339] width 23 height 23
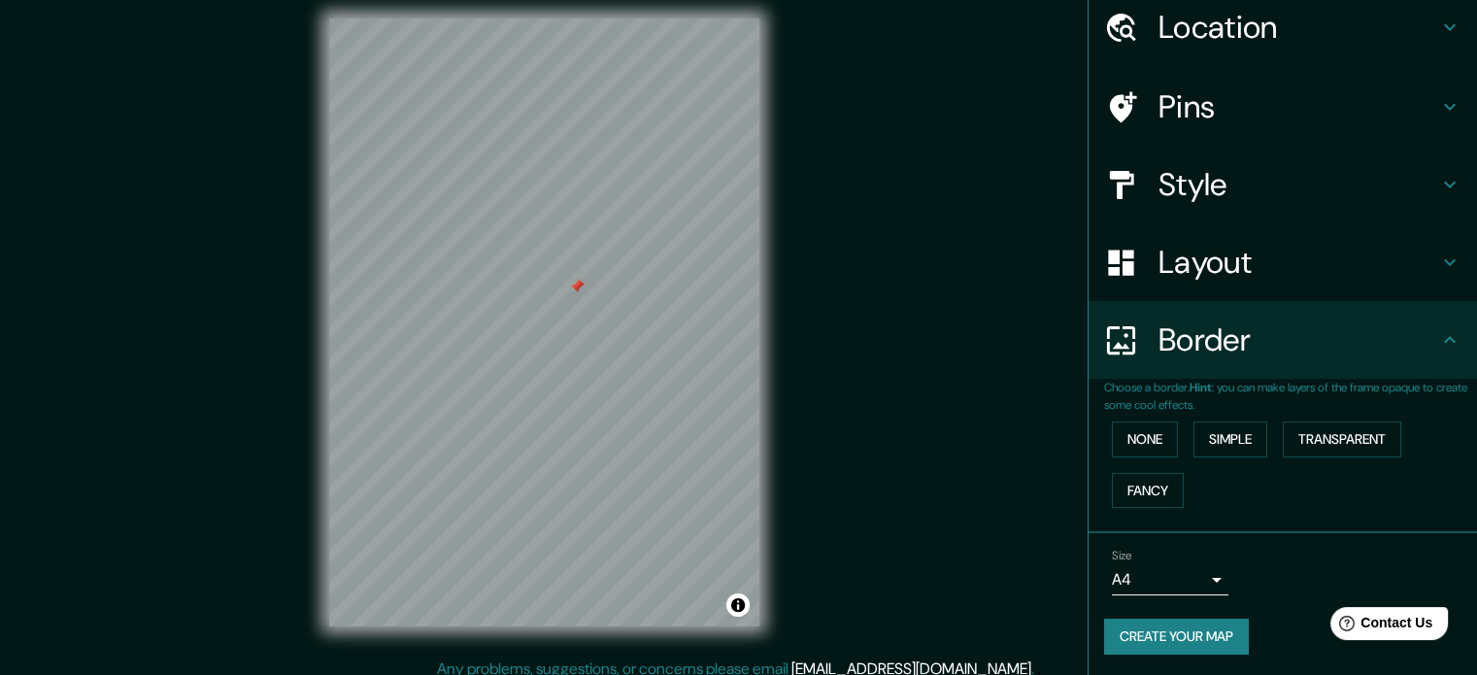
scroll to position [0, 0]
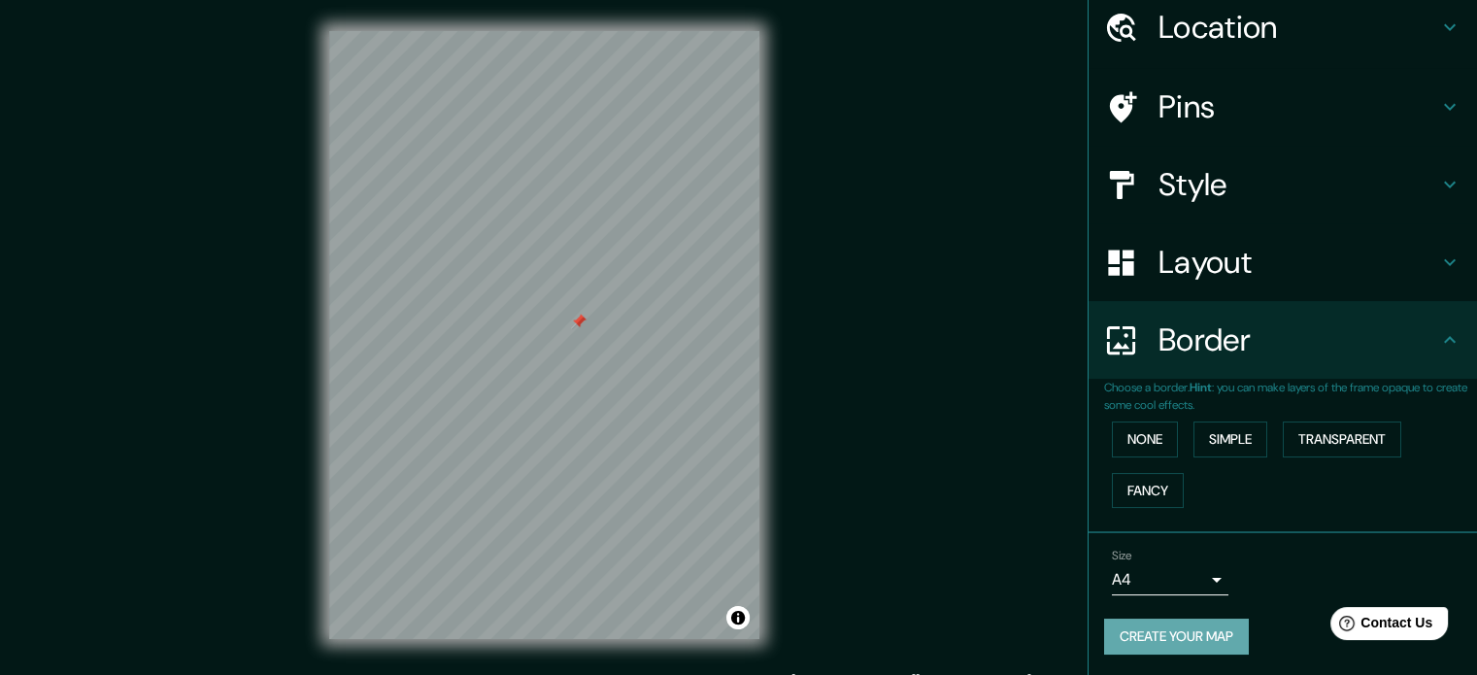
click at [1163, 627] on button "Create your map" at bounding box center [1176, 637] width 145 height 36
click at [870, 401] on div "Mappin Location Pins Style Layout Border Choose a border. Hint : you can make l…" at bounding box center [738, 350] width 1477 height 701
click at [1124, 633] on button "Create your map" at bounding box center [1176, 637] width 145 height 36
drag, startPoint x: 766, startPoint y: 496, endPoint x: 651, endPoint y: 174, distance: 342.5
click at [651, 174] on div at bounding box center [653, 173] width 16 height 16
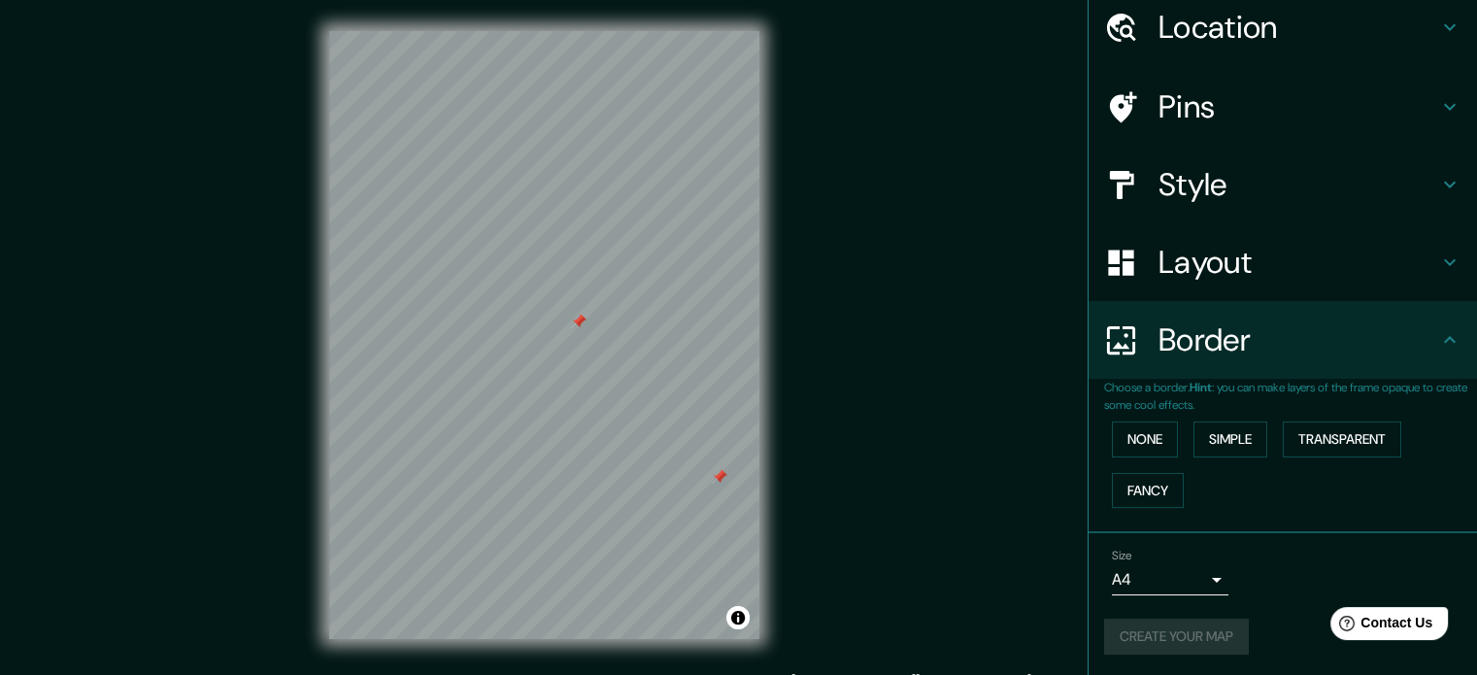
click at [723, 474] on div at bounding box center [720, 477] width 16 height 16
click at [804, 395] on div "Mappin Location Pins Style Layout Border Choose a border. Hint : you can make l…" at bounding box center [738, 350] width 1477 height 701
drag, startPoint x: 807, startPoint y: 403, endPoint x: 866, endPoint y: 492, distance: 107.2
click at [866, 492] on div "Mappin Location Pins Style Layout Border Choose a border. Hint : you can make l…" at bounding box center [738, 350] width 1477 height 701
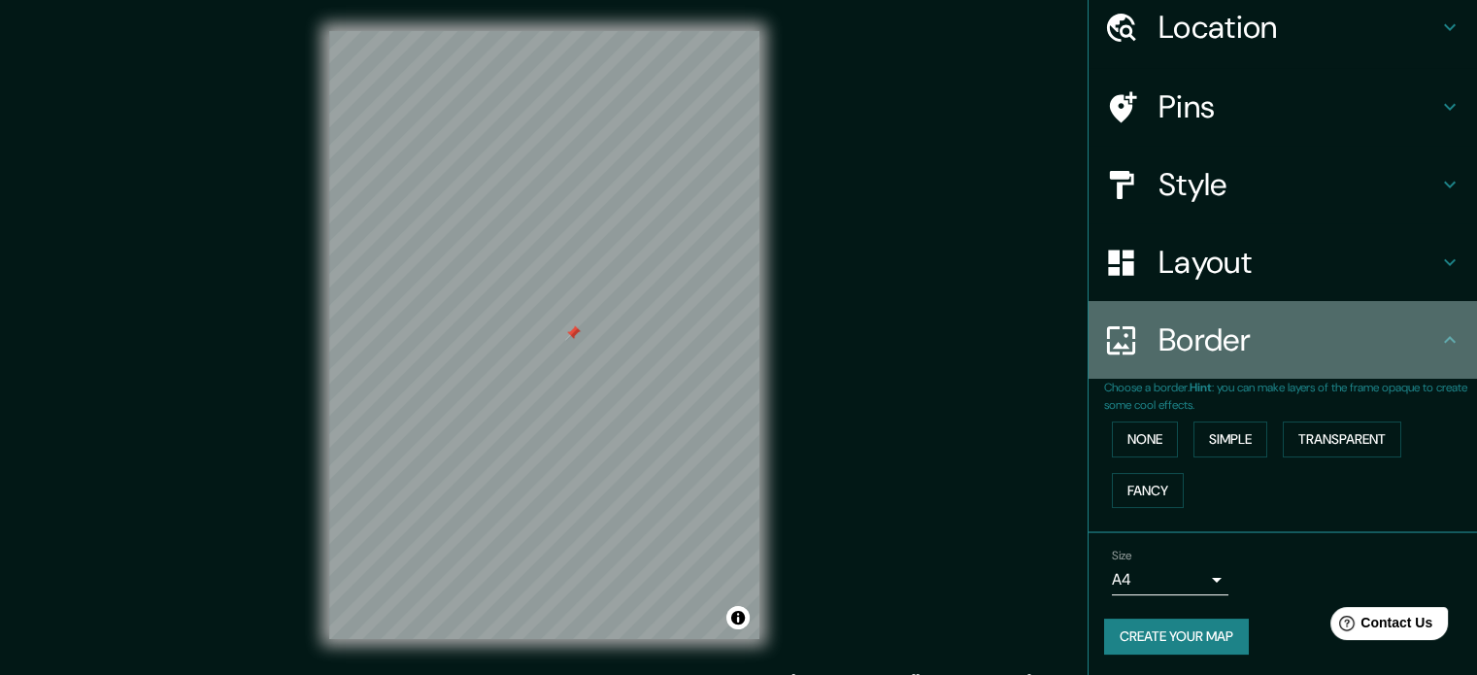
click at [1438, 341] on icon at bounding box center [1449, 339] width 23 height 23
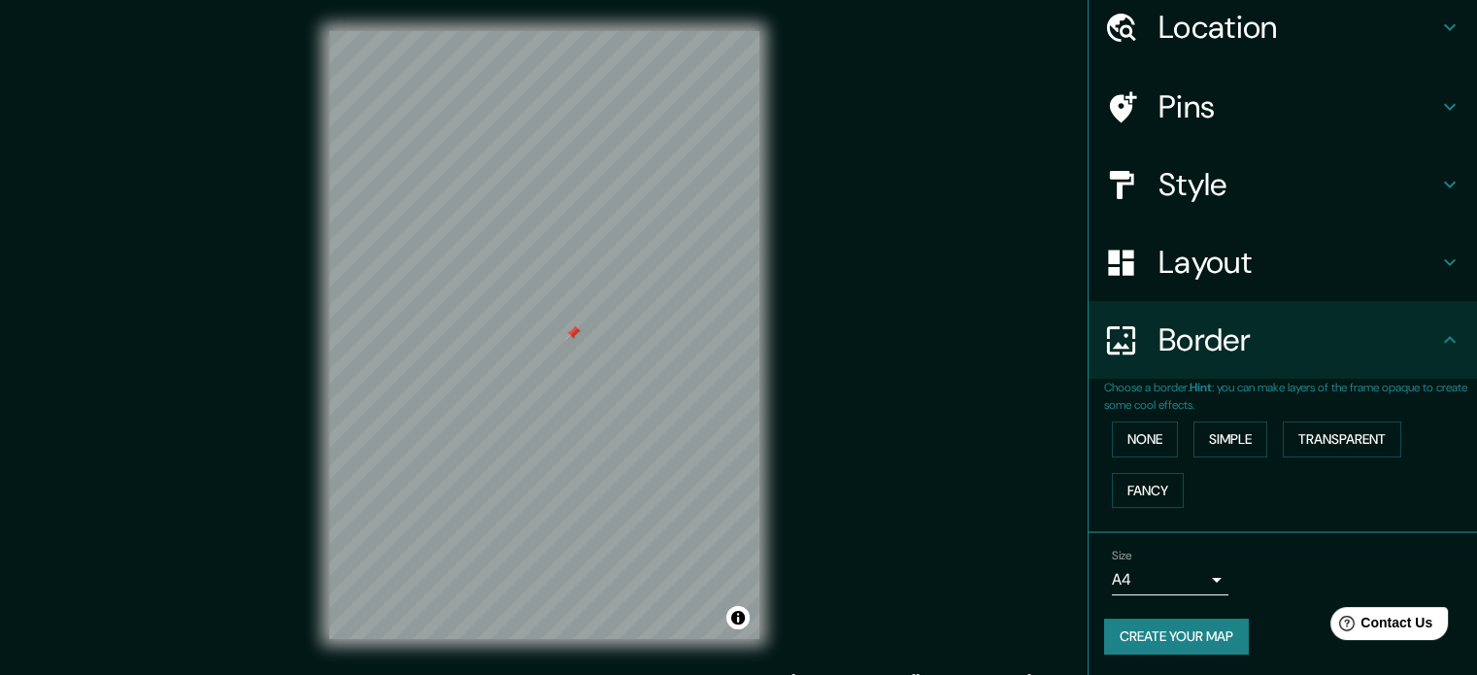
click at [1438, 341] on icon at bounding box center [1449, 339] width 23 height 23
click at [1184, 321] on h4 "Border" at bounding box center [1299, 340] width 280 height 39
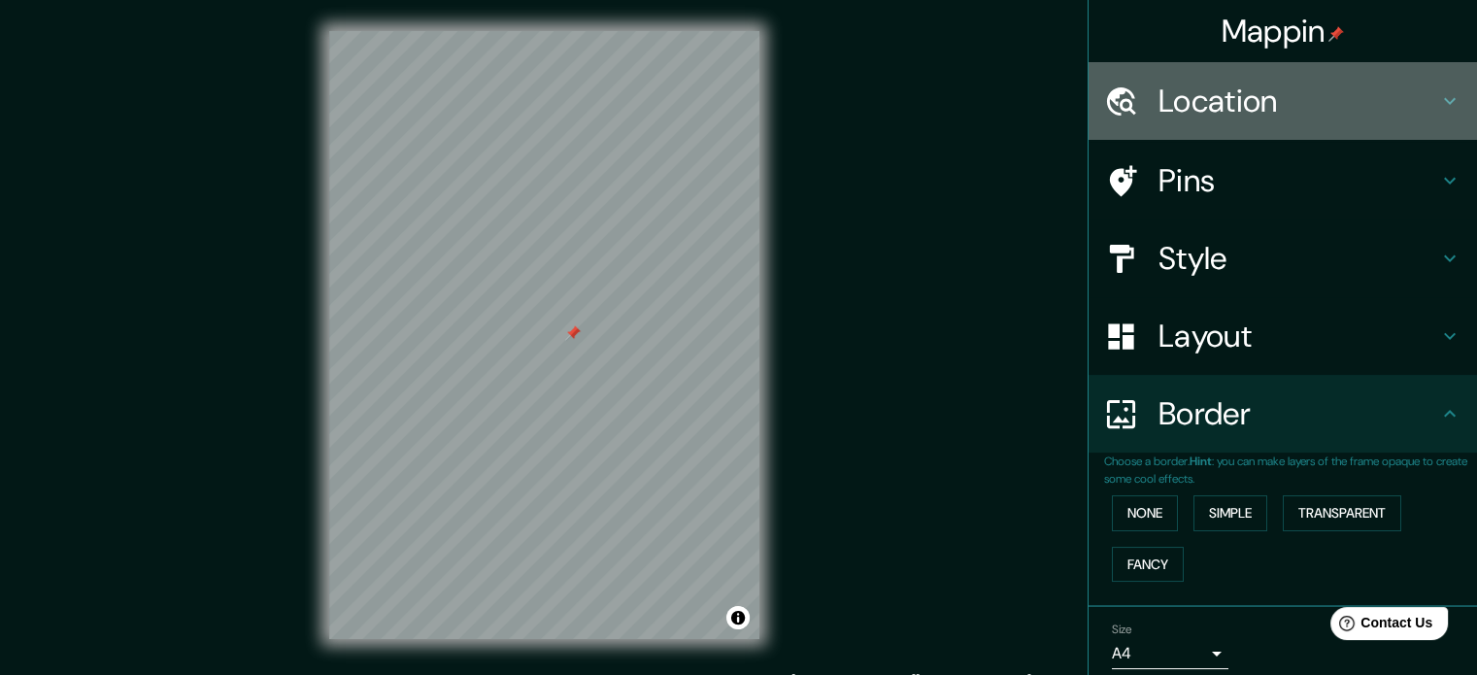
click at [1173, 134] on div "Location" at bounding box center [1283, 101] width 388 height 78
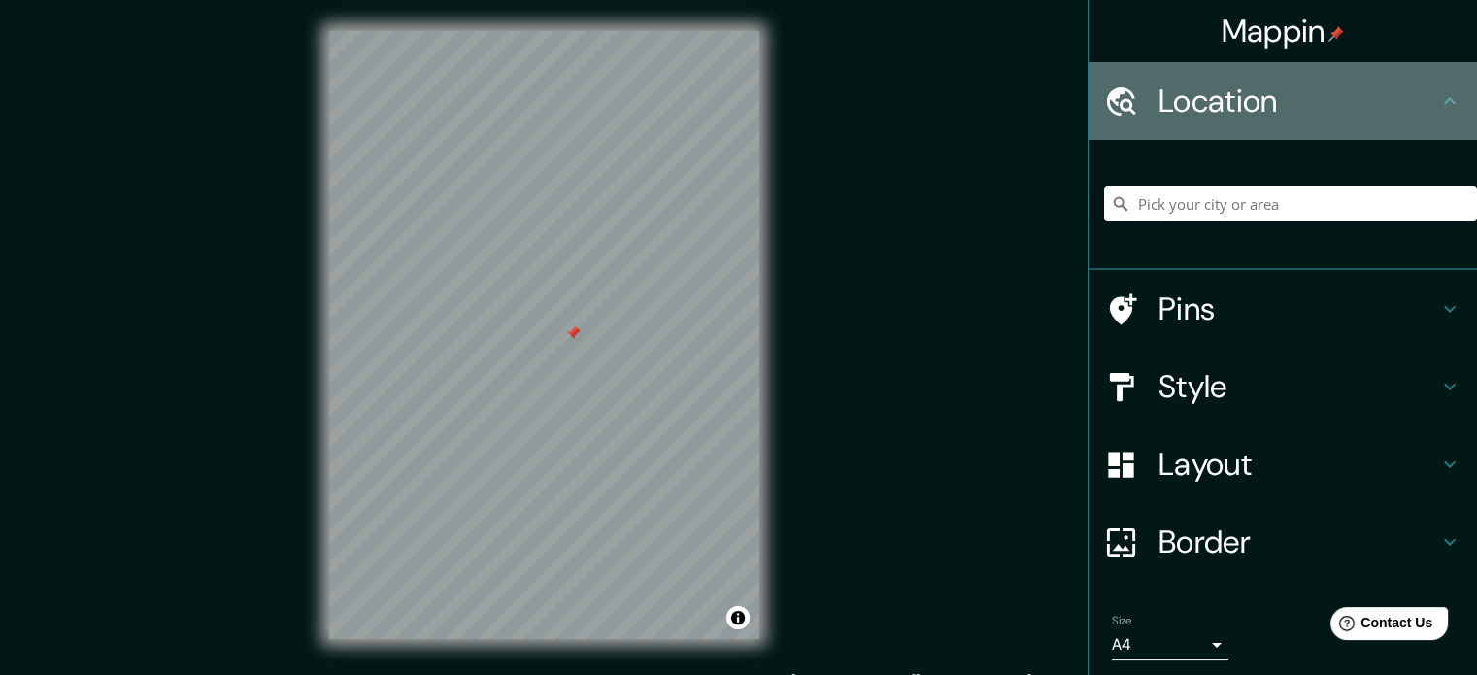
click at [1184, 119] on h4 "Location" at bounding box center [1299, 101] width 280 height 39
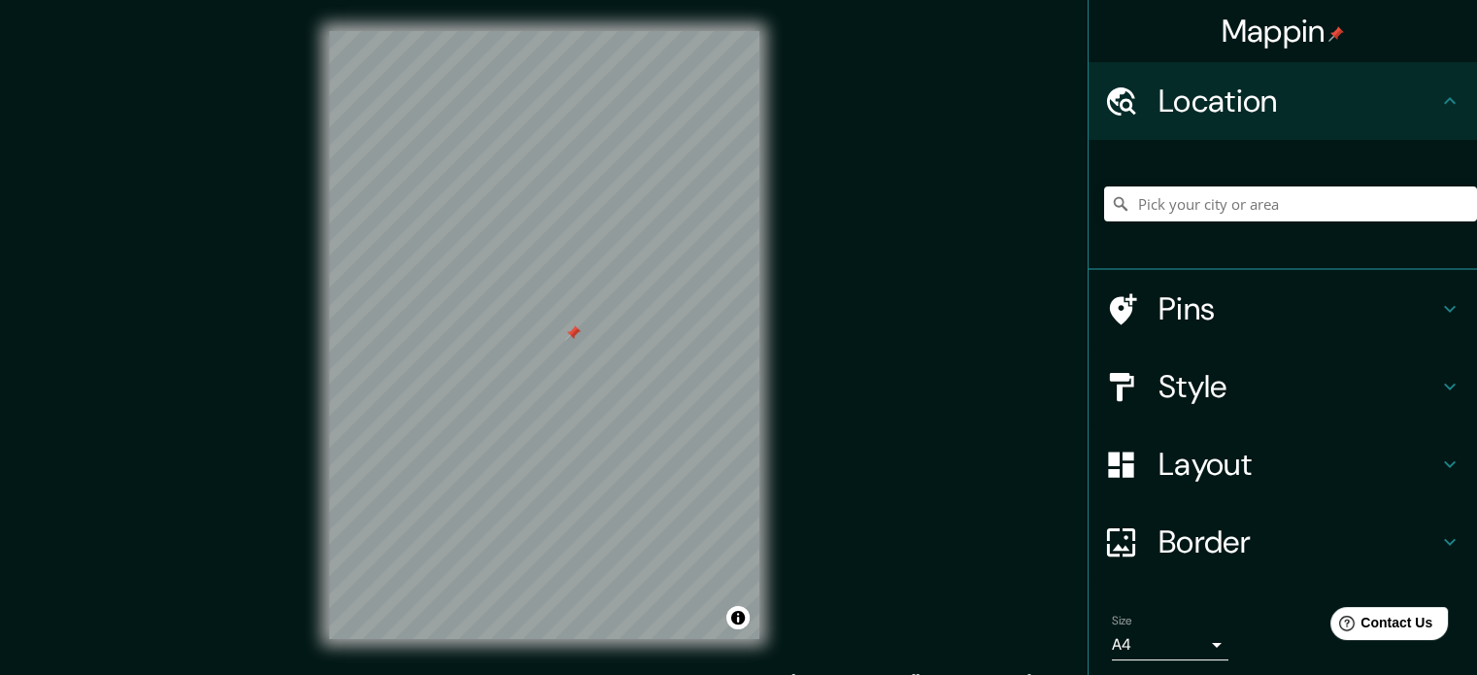
click at [1438, 101] on icon at bounding box center [1449, 100] width 23 height 23
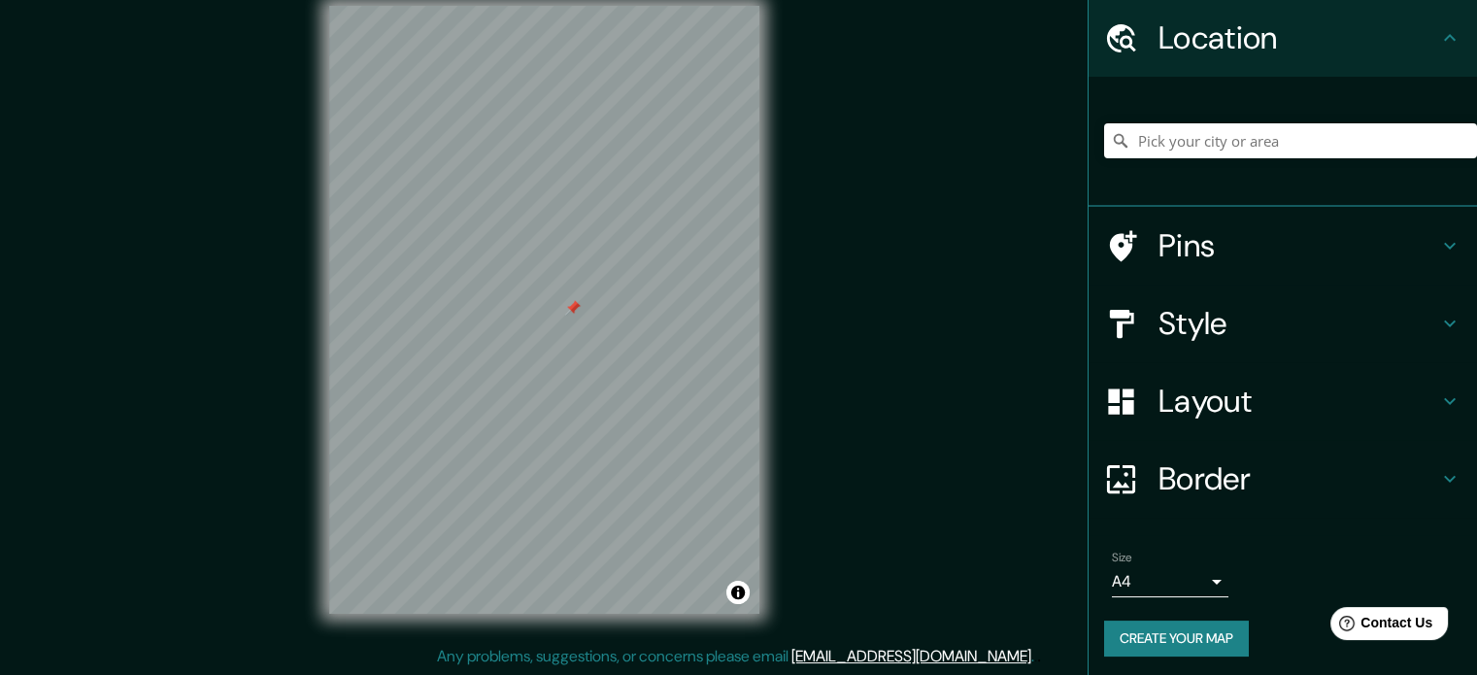
scroll to position [66, 0]
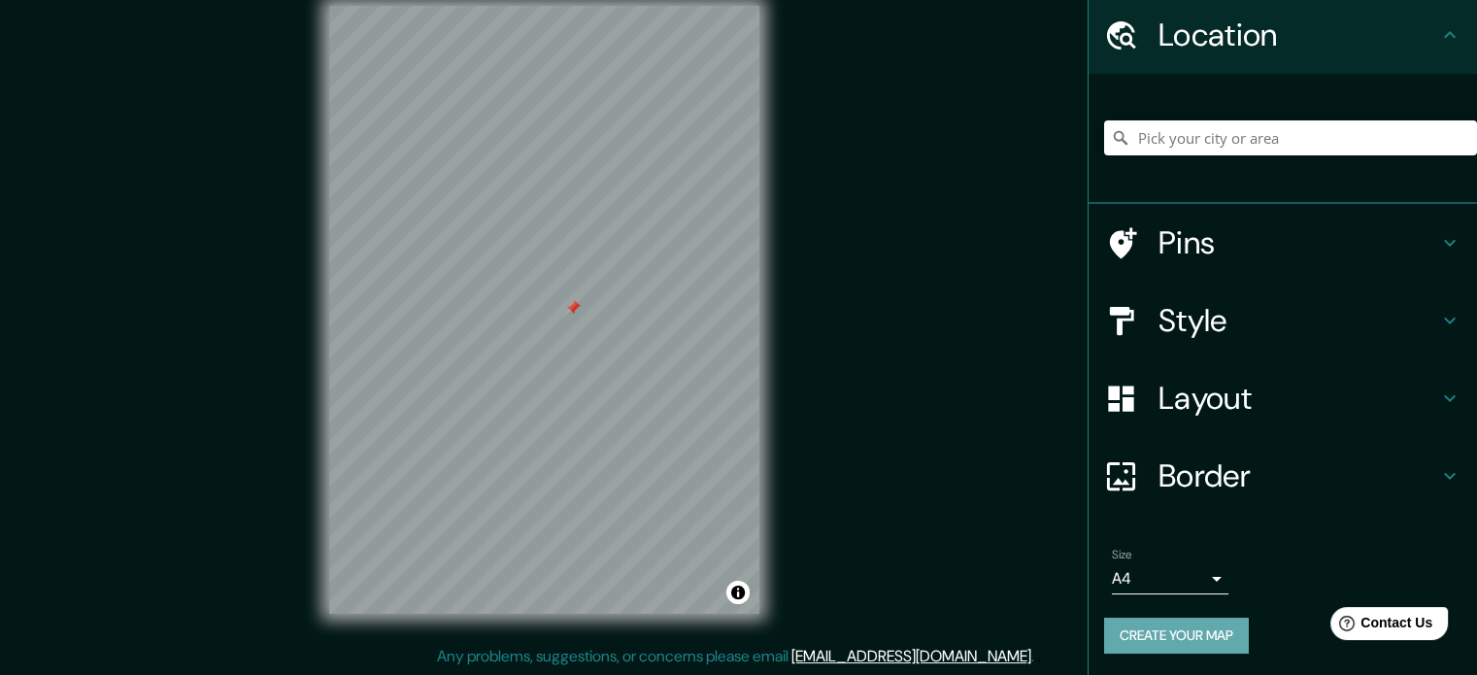
click at [1197, 630] on button "Create your map" at bounding box center [1176, 636] width 145 height 36
drag, startPoint x: 979, startPoint y: 558, endPoint x: 886, endPoint y: 521, distance: 100.6
click at [929, 559] on div "Mappin Location Pins Style Layout Border Choose a border. Hint : you can make l…" at bounding box center [738, 325] width 1477 height 701
drag, startPoint x: 785, startPoint y: 460, endPoint x: 865, endPoint y: 283, distance: 195.2
click at [865, 283] on div "Mappin Location Pins Style Layout Border Choose a border. Hint : you can make l…" at bounding box center [738, 325] width 1477 height 701
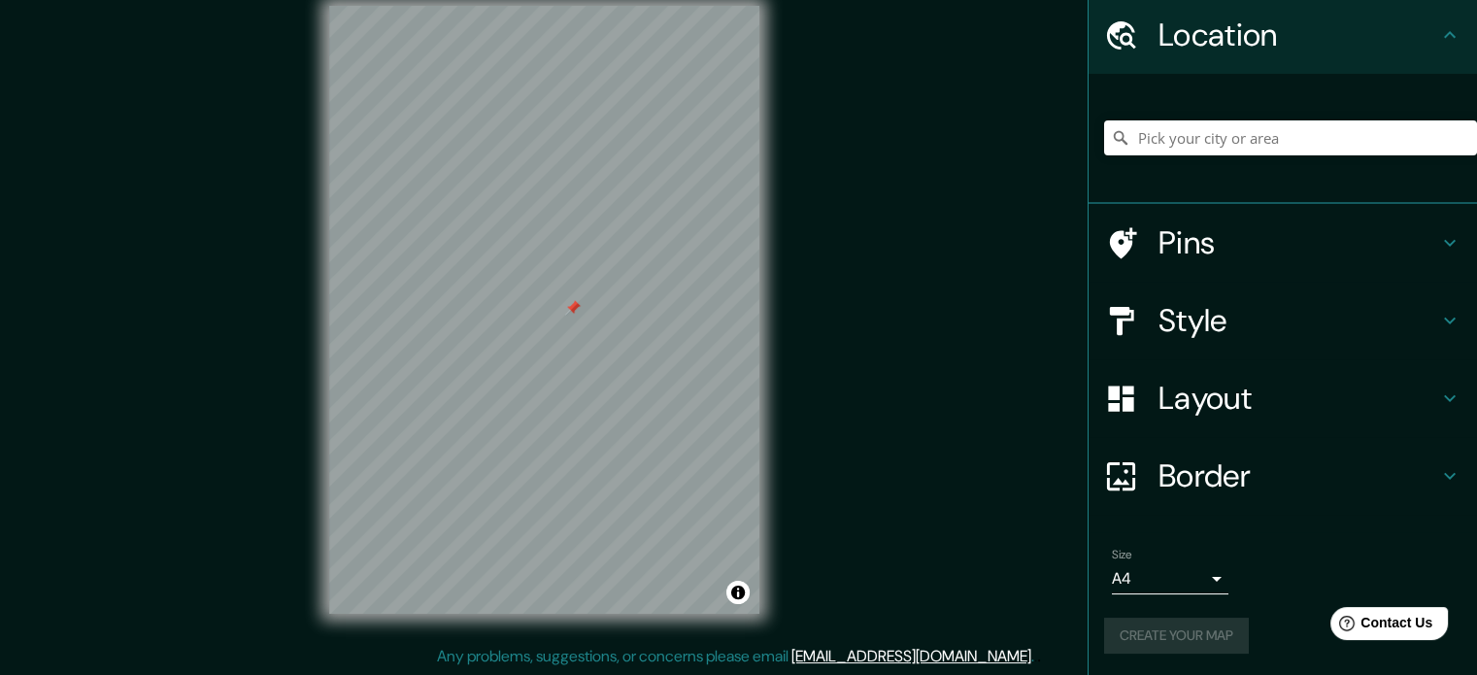
click at [575, 304] on div at bounding box center [573, 308] width 16 height 16
